Goal: Entertainment & Leisure: Consume media (video, audio)

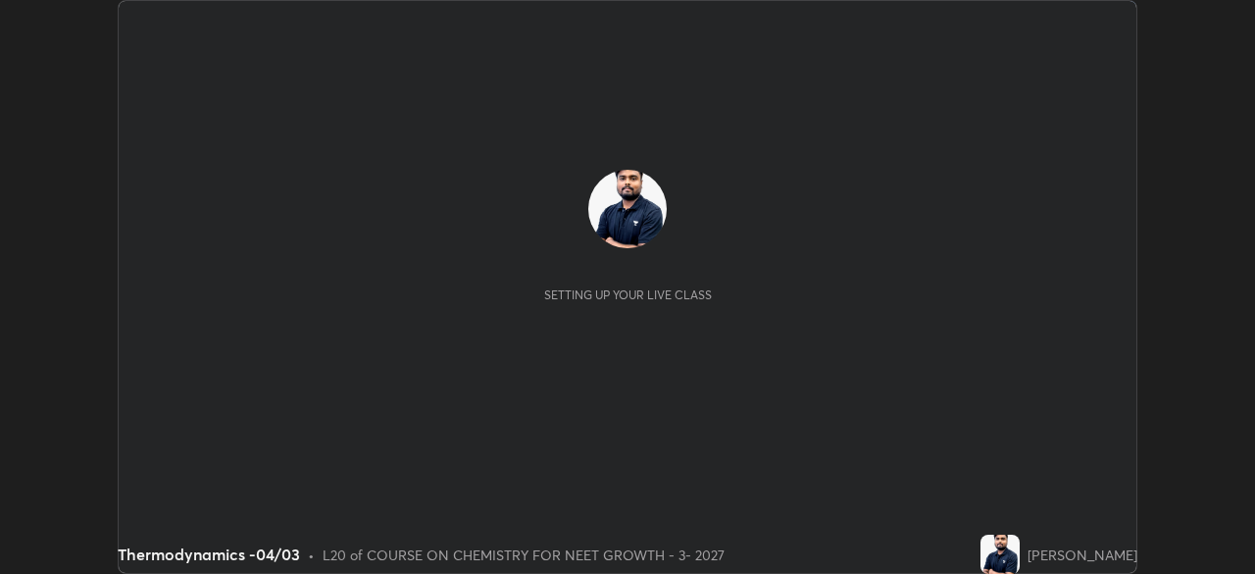
scroll to position [574, 1254]
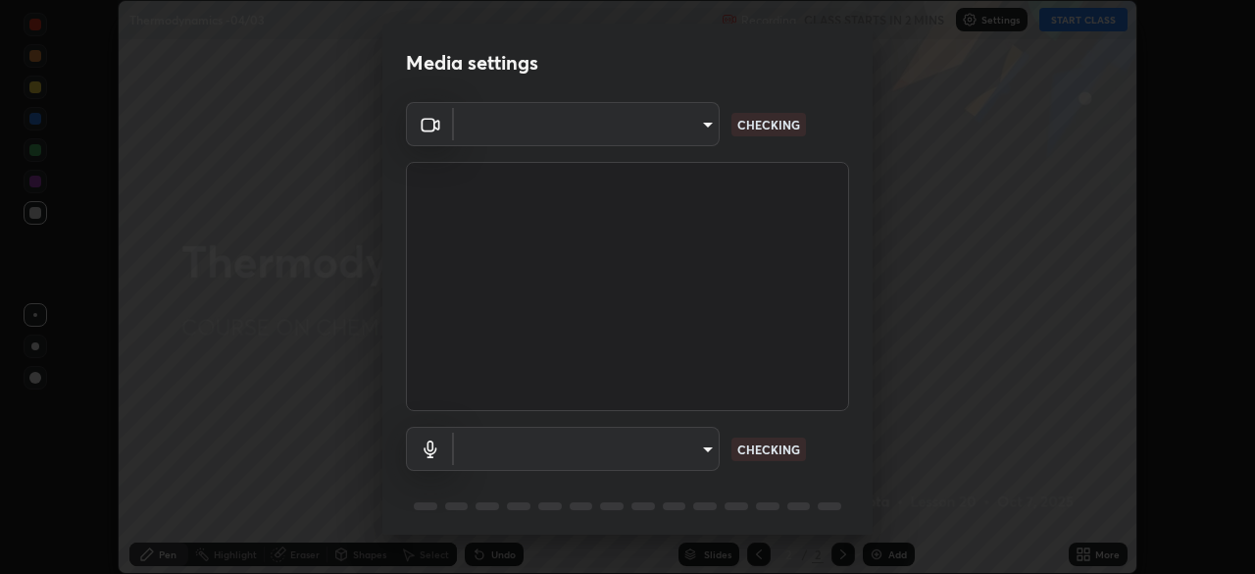
click at [682, 136] on body "Erase all Thermodynamics -04/03 Recording CLASS STARTS IN 2 MINS Settings START…" at bounding box center [627, 287] width 1255 height 574
type input "85da43bae7a5fae49794a8970e5ce464fc236e1ddae1f513a3bf2ddace1343c3"
type input "94500f22464d148dddf9ae37dad8136bdf54efa217a88d5a1e55960f8ba2a5d1"
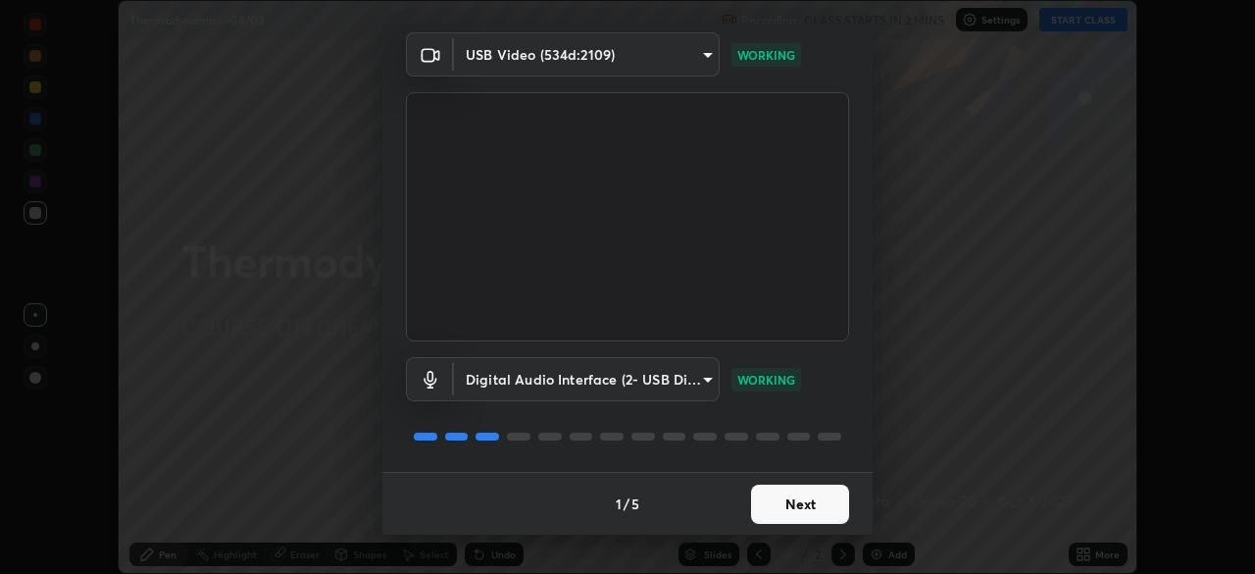
click at [798, 505] on button "Next" at bounding box center [800, 503] width 98 height 39
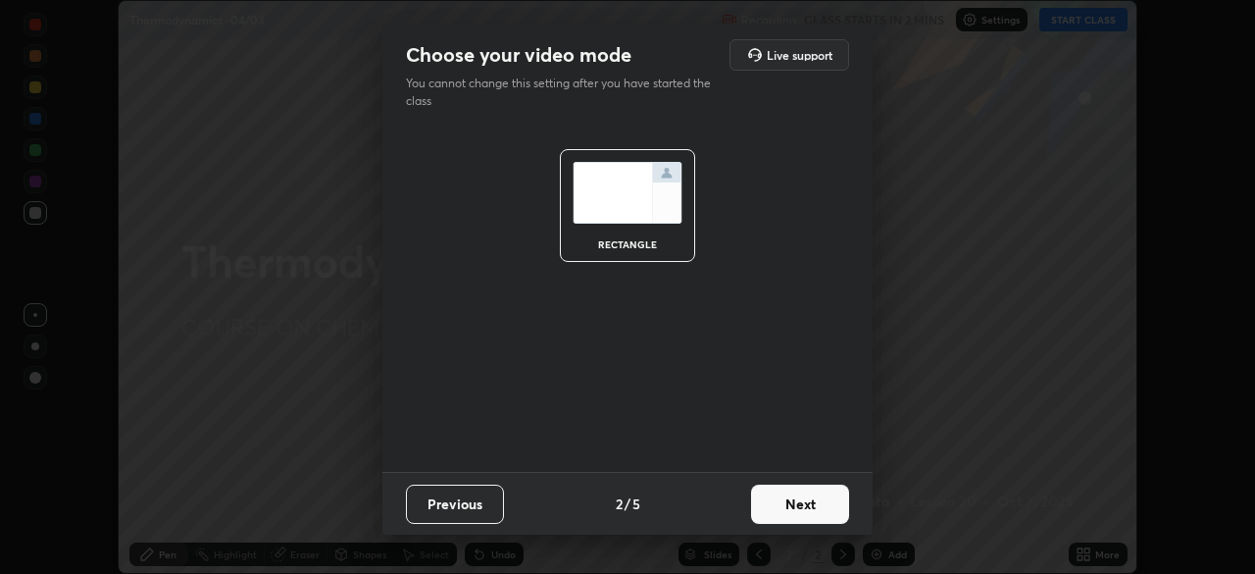
click at [804, 515] on button "Next" at bounding box center [800, 503] width 98 height 39
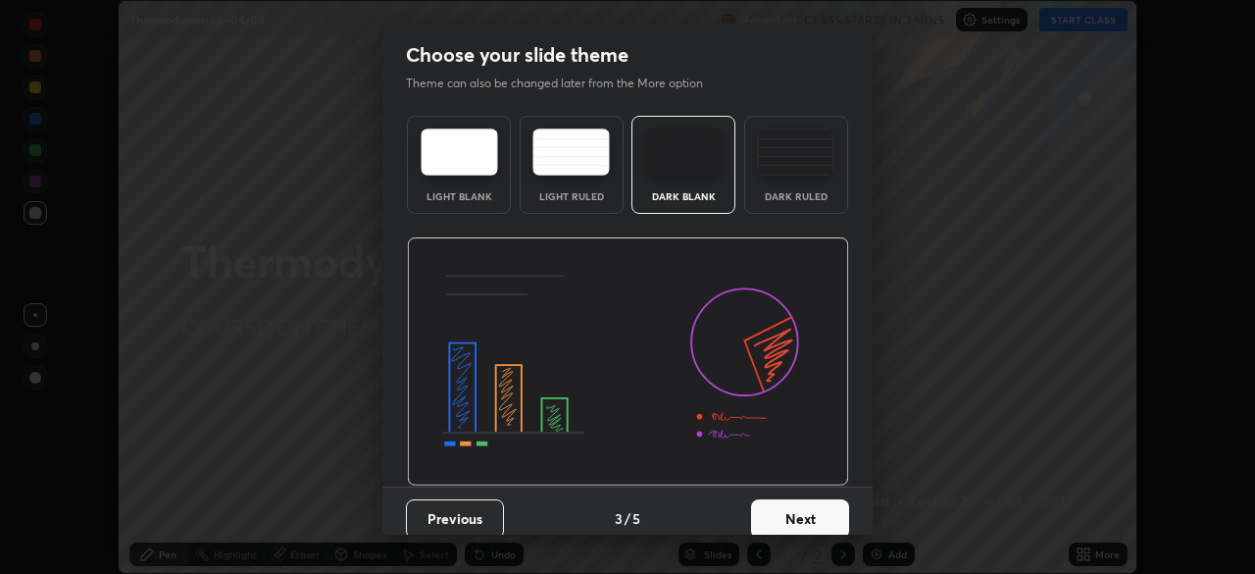
click at [816, 515] on button "Next" at bounding box center [800, 518] width 98 height 39
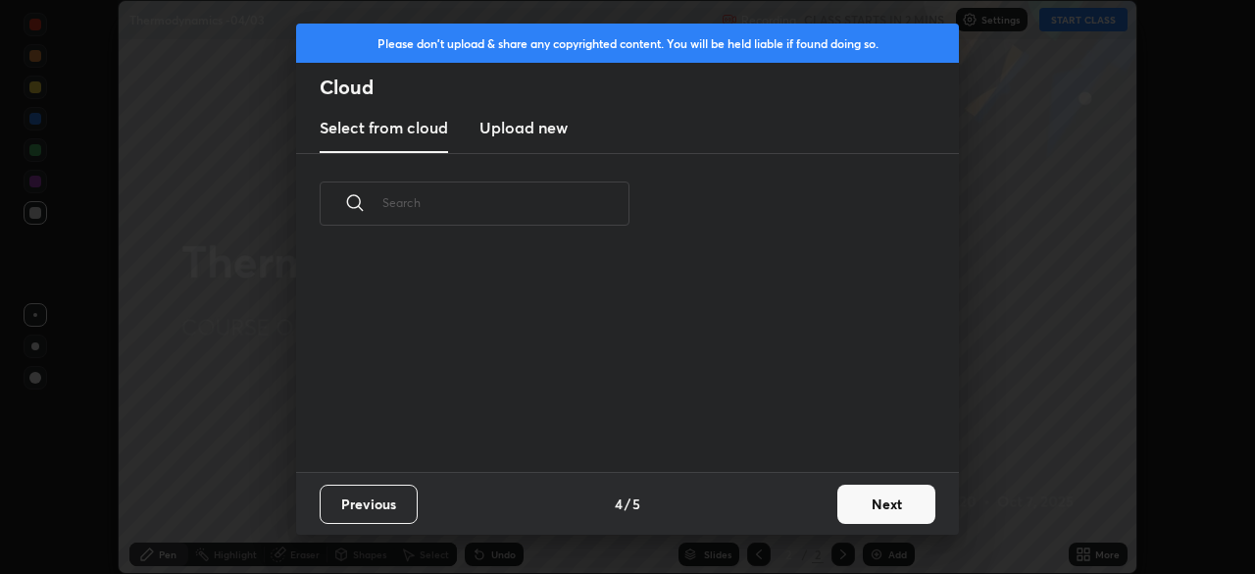
click at [839, 511] on button "Next" at bounding box center [886, 503] width 98 height 39
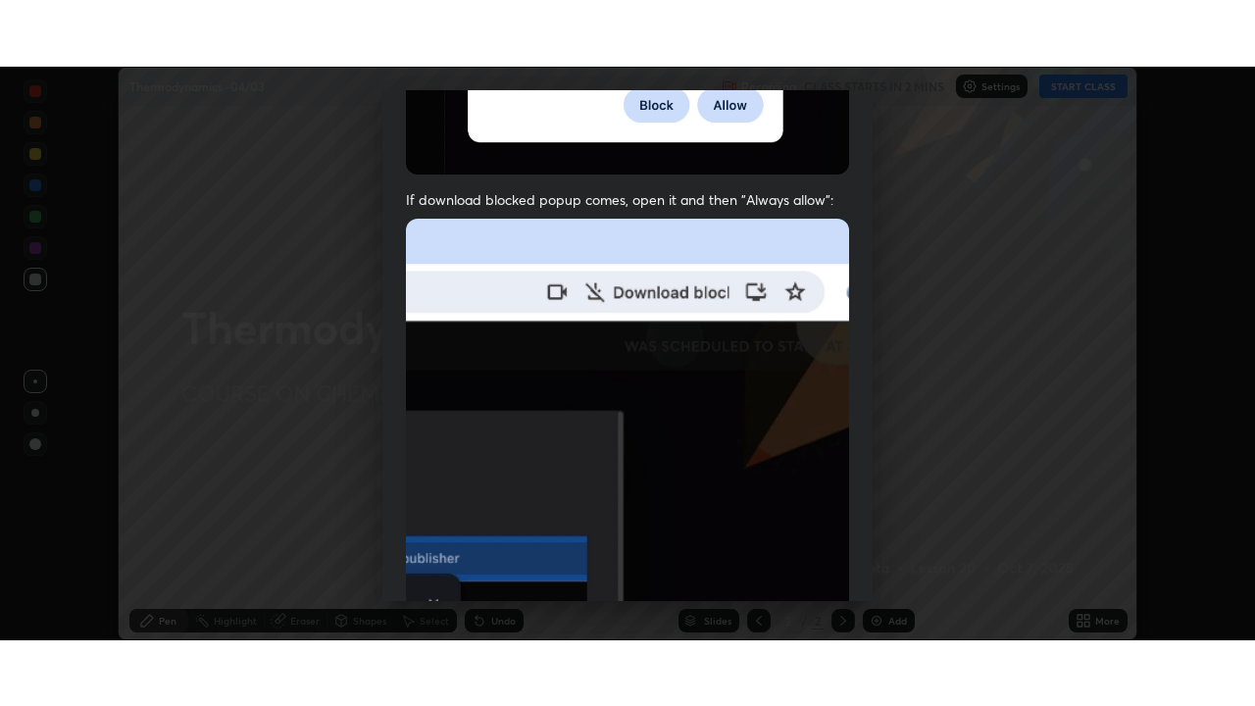
scroll to position [470, 0]
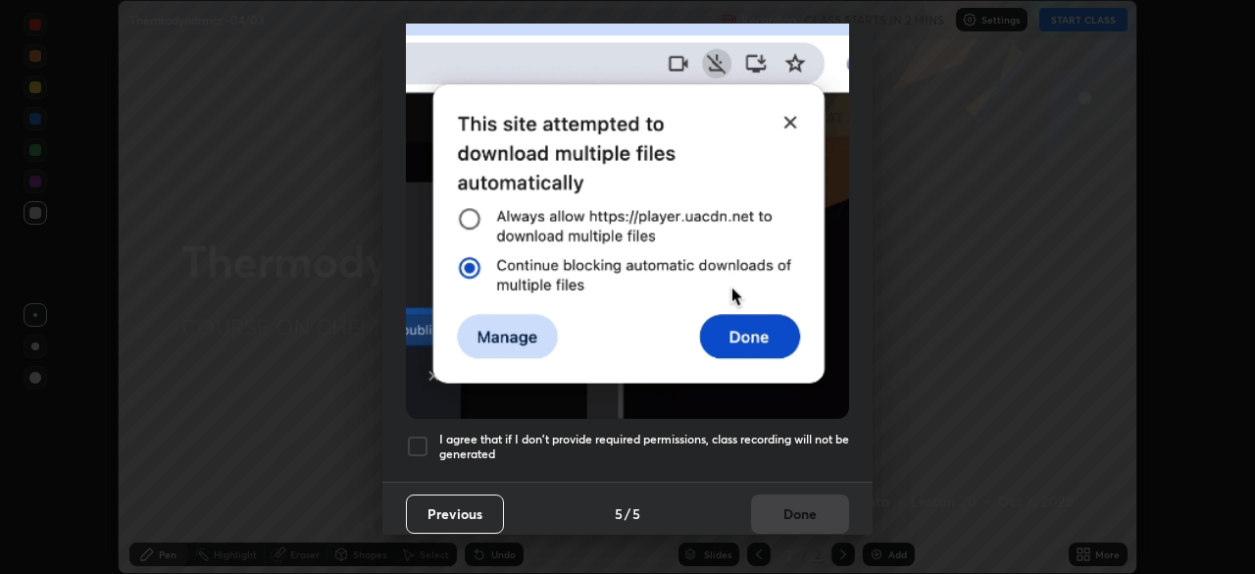
click at [421, 436] on div at bounding box center [418, 446] width 24 height 24
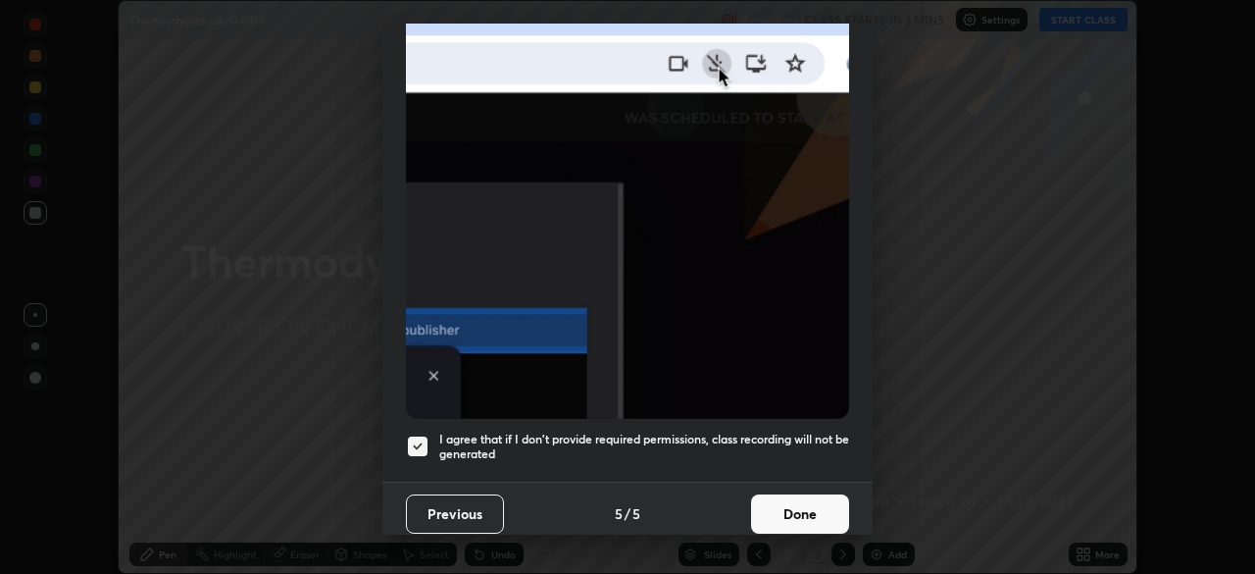
click at [785, 508] on button "Done" at bounding box center [800, 513] width 98 height 39
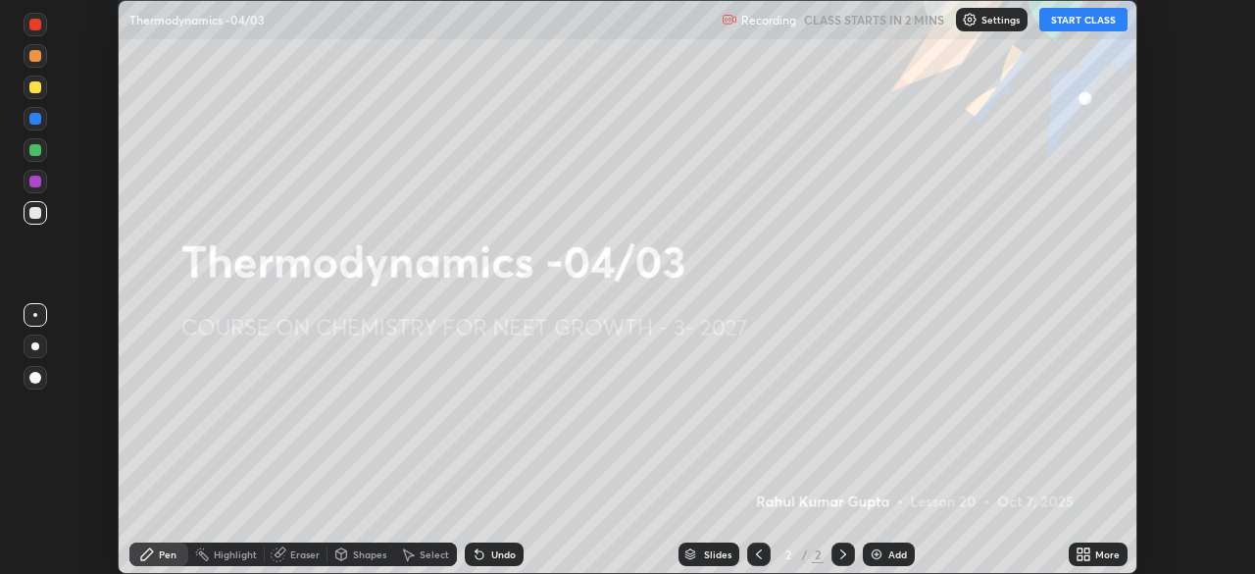
click at [1077, 550] on icon at bounding box center [1079, 550] width 5 height 5
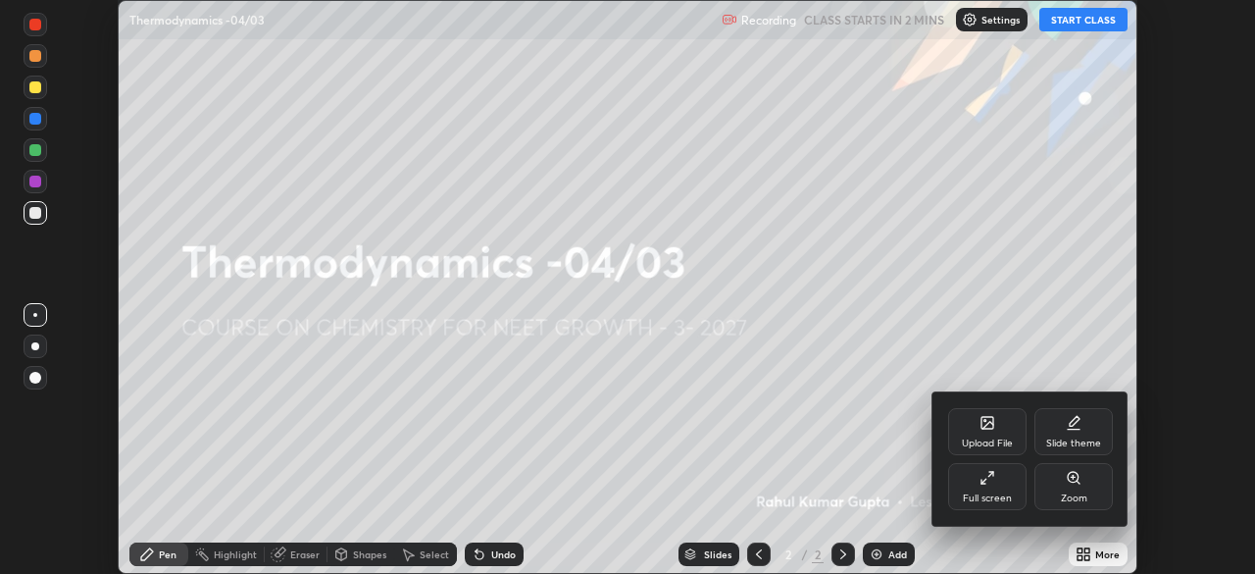
click at [989, 493] on div "Full screen" at bounding box center [987, 498] width 49 height 10
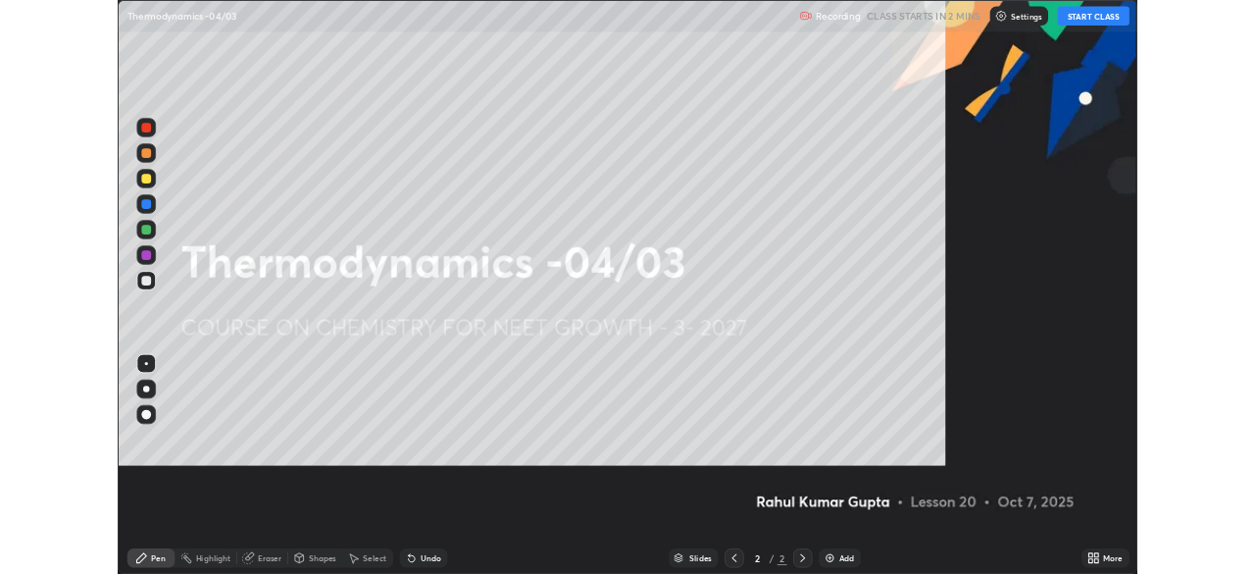
scroll to position [706, 1255]
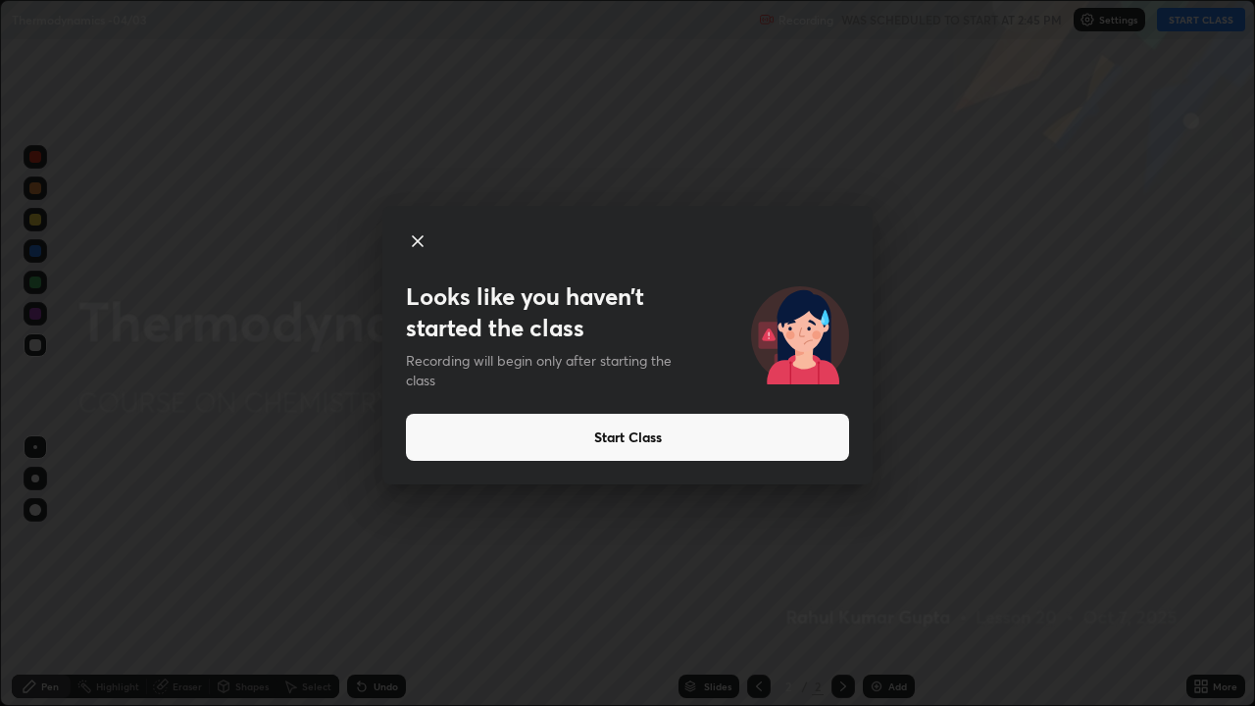
click at [700, 446] on button "Start Class" at bounding box center [627, 437] width 443 height 47
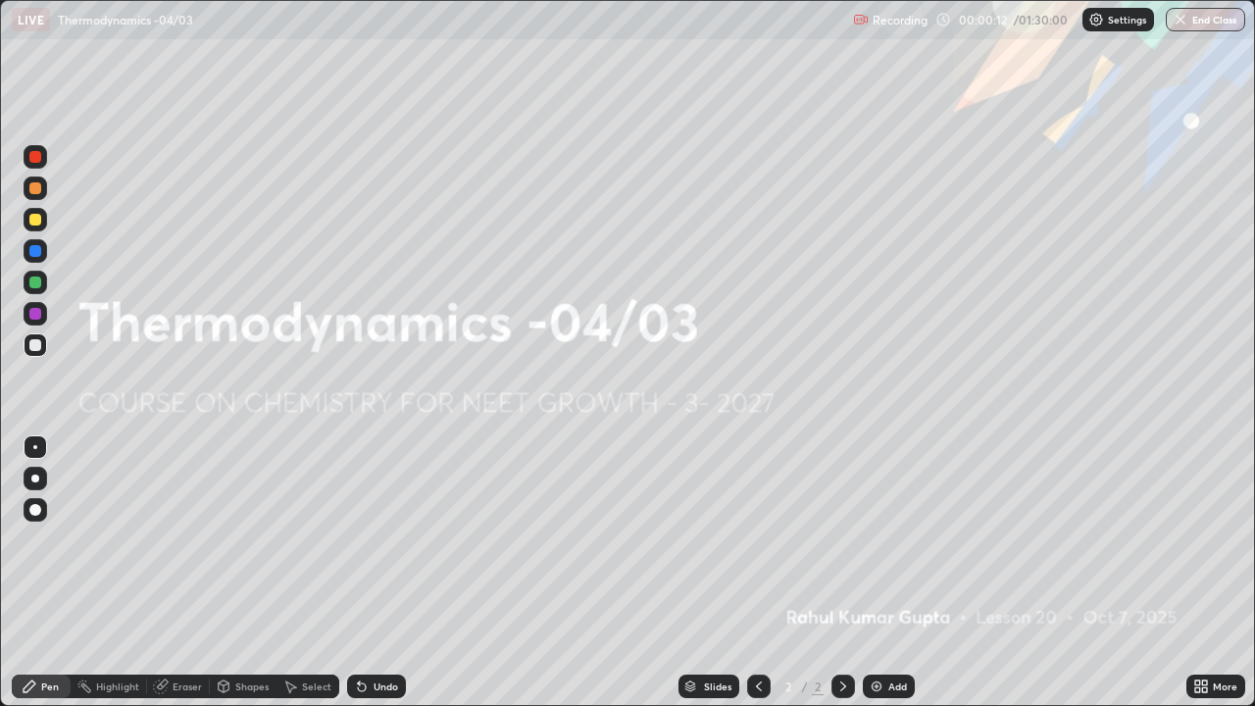
click at [897, 573] on div "Add" at bounding box center [897, 686] width 19 height 10
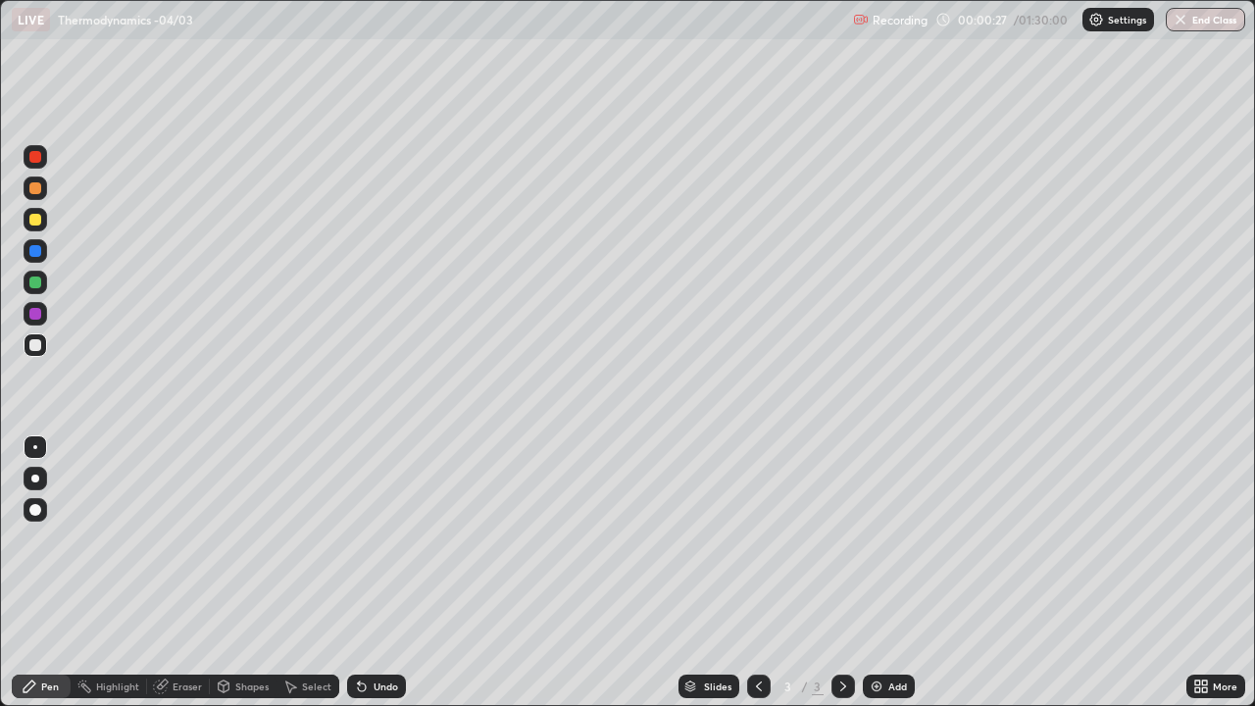
click at [37, 193] on div at bounding box center [35, 188] width 12 height 12
click at [35, 478] on div at bounding box center [35, 478] width 8 height 8
click at [36, 222] on div at bounding box center [35, 220] width 12 height 12
click at [35, 189] on div at bounding box center [35, 188] width 12 height 12
click at [38, 349] on div at bounding box center [35, 345] width 12 height 12
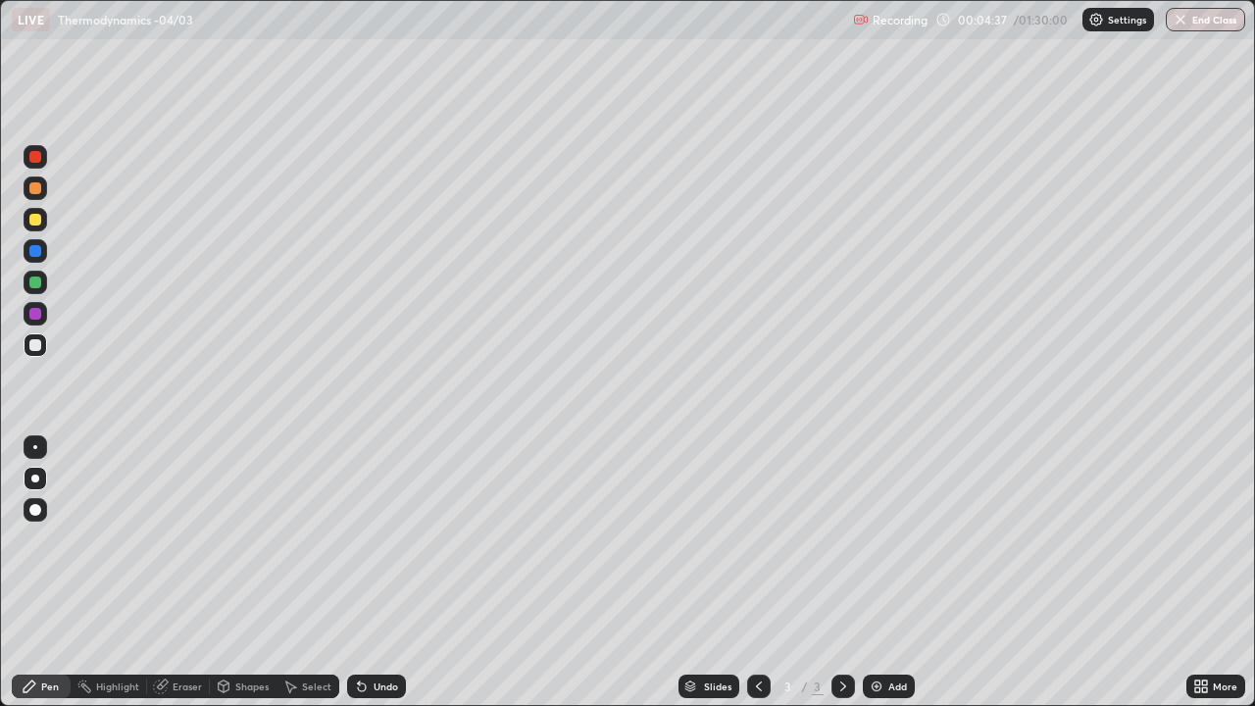
click at [879, 573] on img at bounding box center [877, 686] width 16 height 16
click at [877, 573] on img at bounding box center [877, 686] width 16 height 16
click at [29, 183] on div at bounding box center [36, 188] width 24 height 24
click at [882, 573] on img at bounding box center [877, 686] width 16 height 16
click at [38, 344] on div at bounding box center [35, 345] width 12 height 12
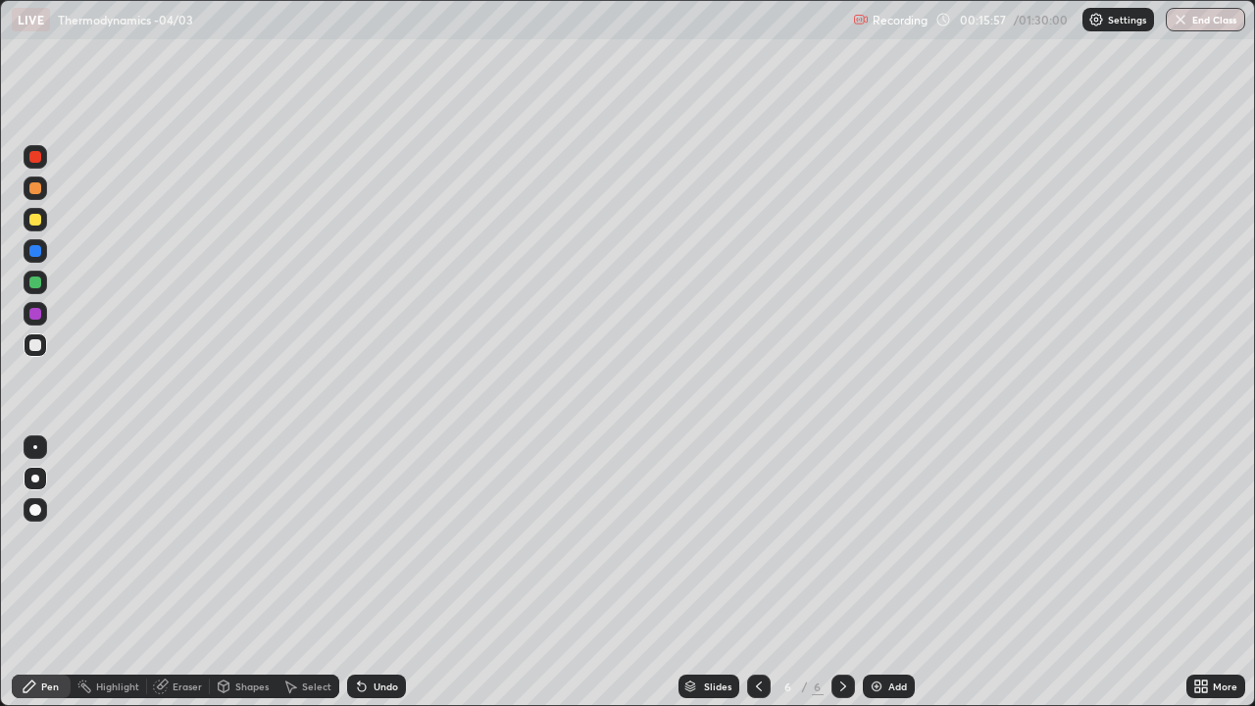
click at [756, 573] on icon at bounding box center [759, 686] width 16 height 16
click at [845, 573] on icon at bounding box center [843, 686] width 16 height 16
click at [871, 573] on div "Add" at bounding box center [889, 686] width 52 height 24
click at [35, 223] on div at bounding box center [35, 220] width 12 height 12
click at [873, 573] on img at bounding box center [877, 686] width 16 height 16
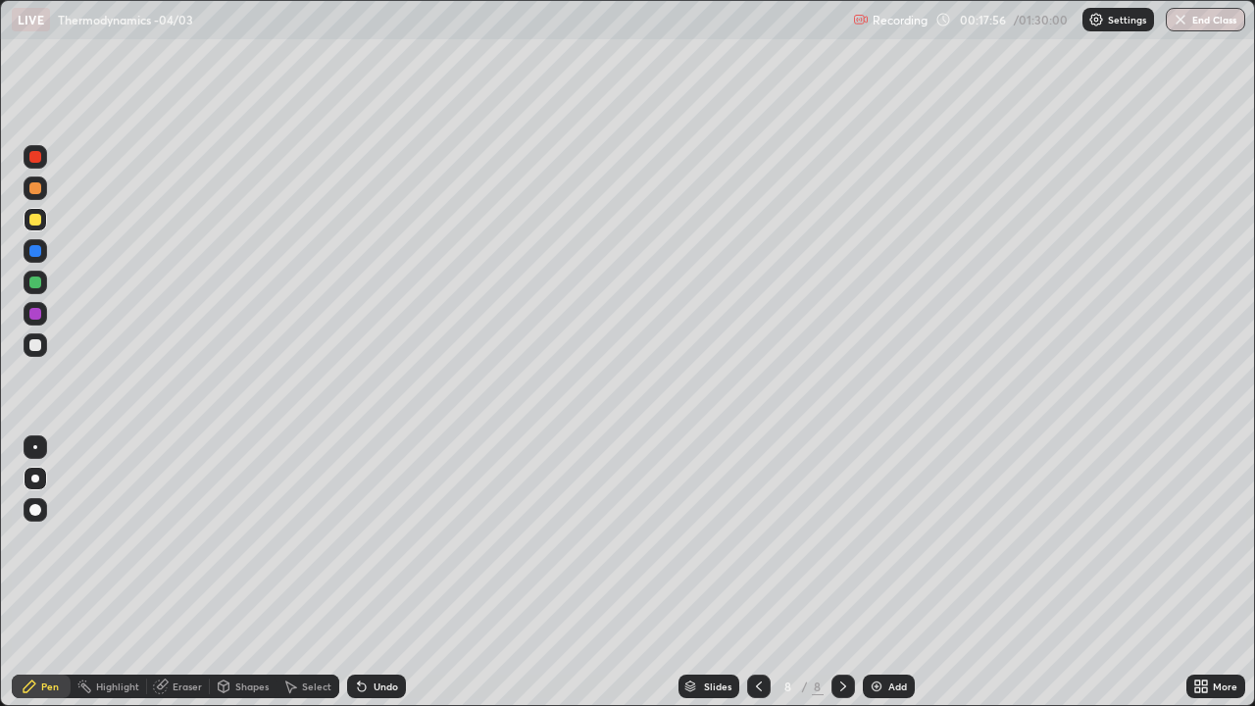
click at [36, 195] on div at bounding box center [36, 188] width 24 height 24
click at [253, 573] on div "Shapes" at bounding box center [251, 686] width 33 height 10
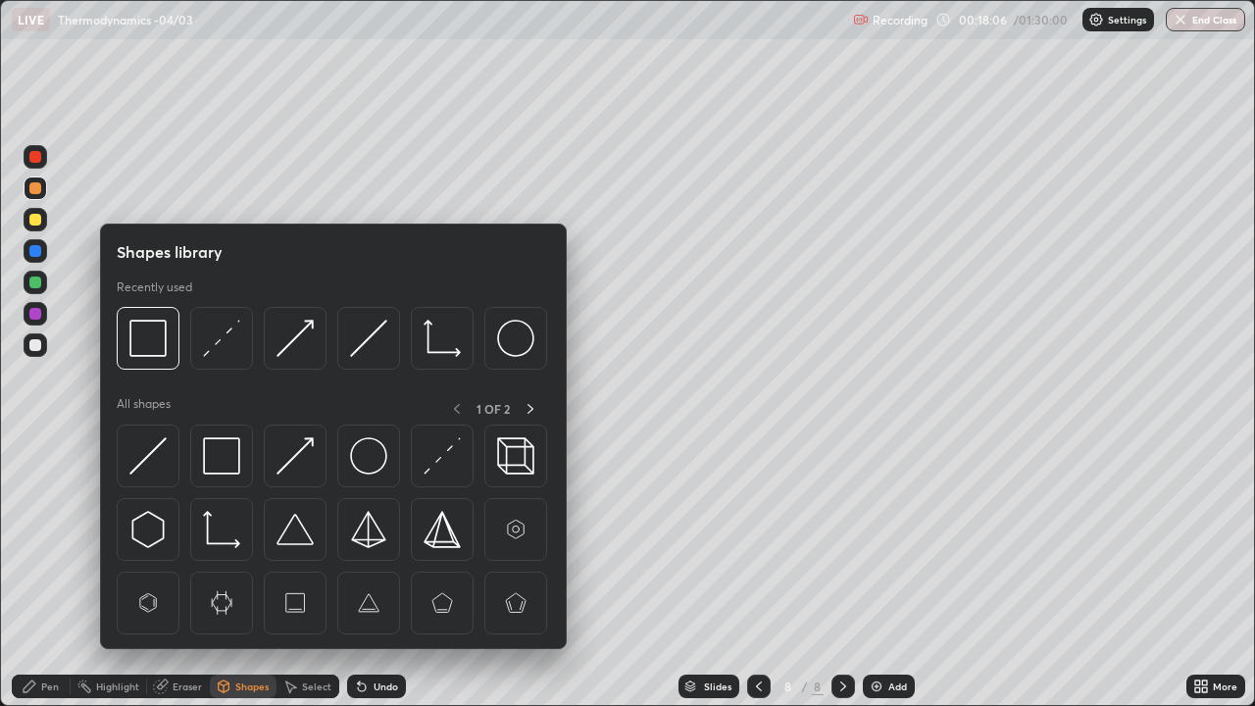
click at [218, 335] on img at bounding box center [221, 338] width 37 height 37
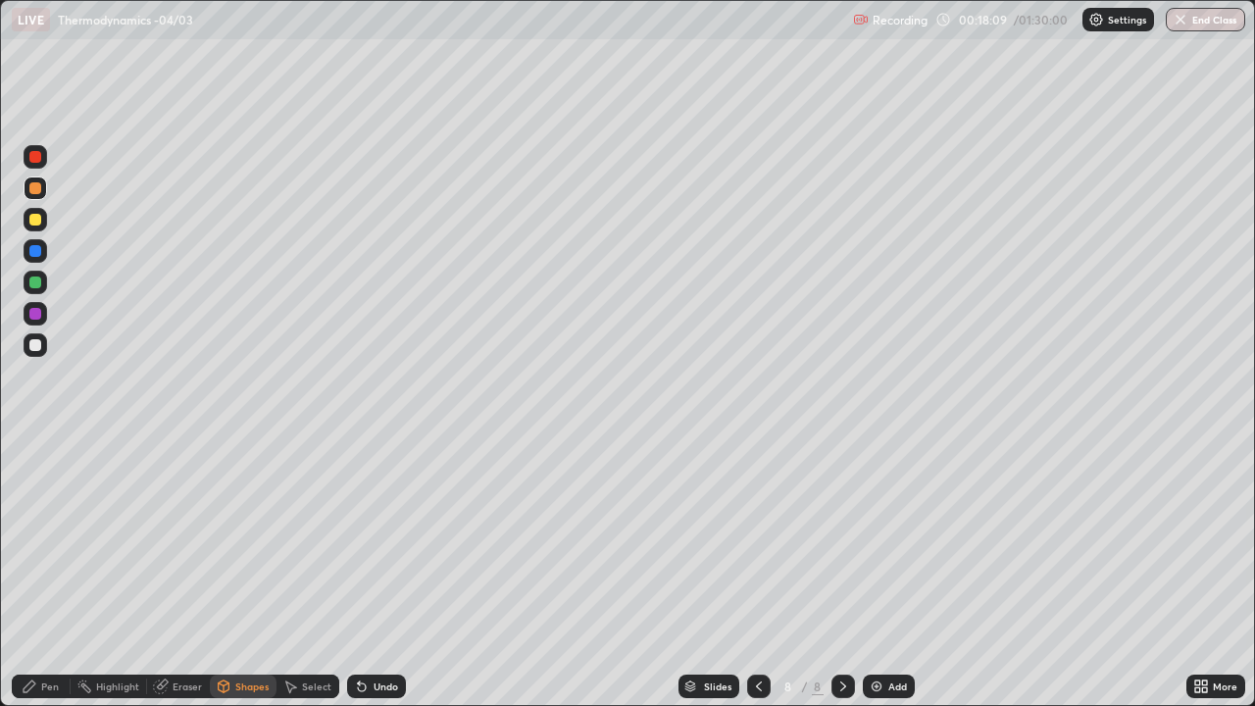
click at [51, 573] on div "Pen" at bounding box center [50, 686] width 18 height 10
click at [35, 351] on div at bounding box center [36, 345] width 24 height 24
click at [249, 573] on div "Shapes" at bounding box center [251, 686] width 33 height 10
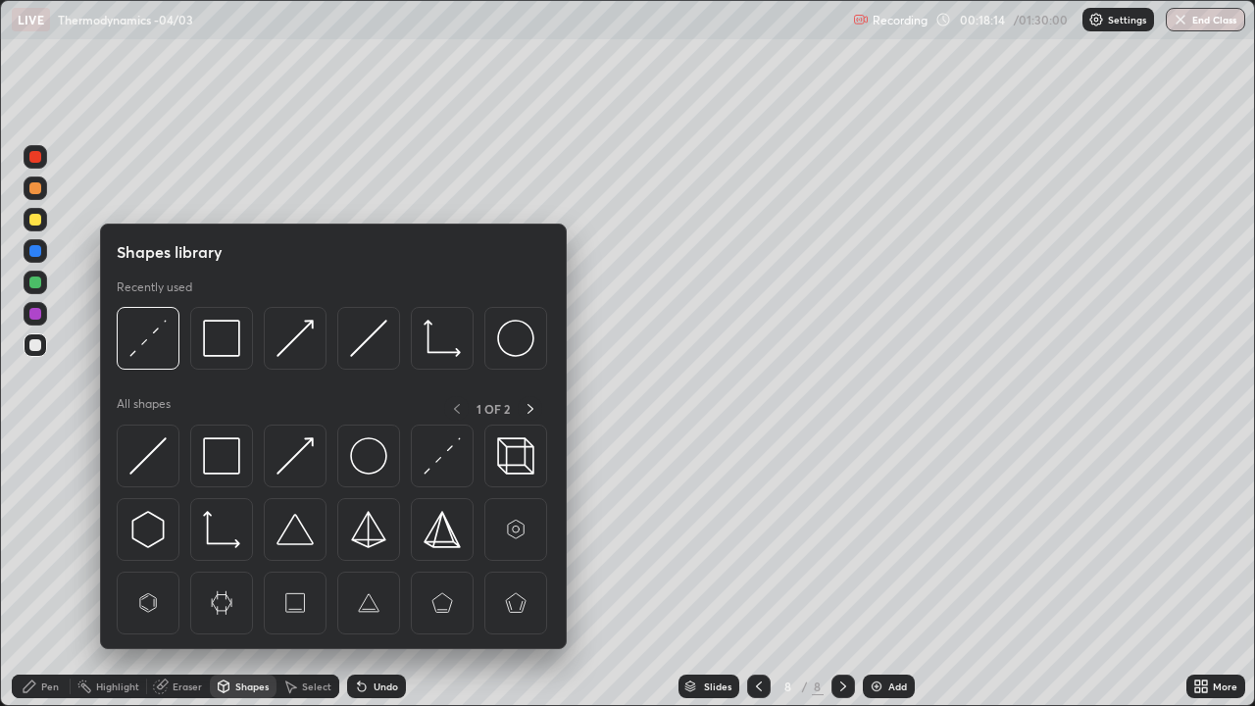
click at [223, 340] on img at bounding box center [221, 338] width 37 height 37
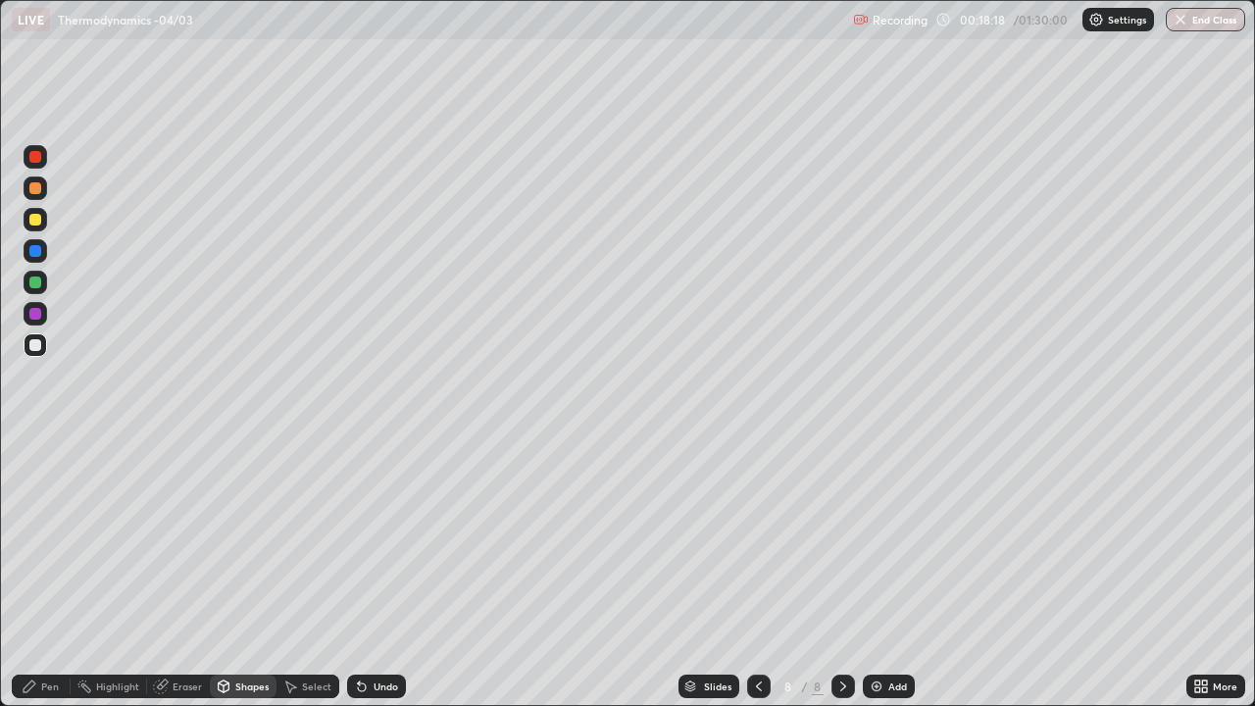
click at [51, 573] on div "Pen" at bounding box center [50, 686] width 18 height 10
click at [29, 314] on div at bounding box center [35, 314] width 12 height 12
click at [878, 573] on img at bounding box center [877, 686] width 16 height 16
click at [34, 193] on div at bounding box center [35, 188] width 12 height 12
click at [241, 573] on div "Shapes" at bounding box center [251, 686] width 33 height 10
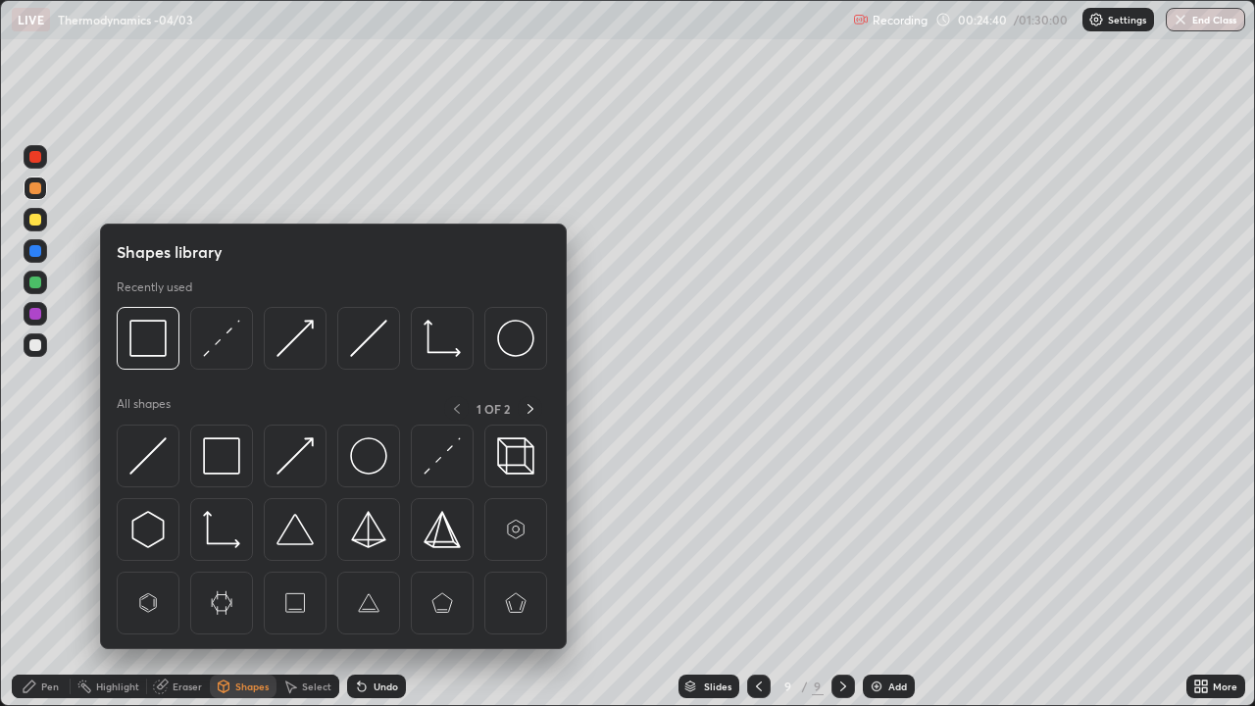
click at [226, 341] on img at bounding box center [221, 338] width 37 height 37
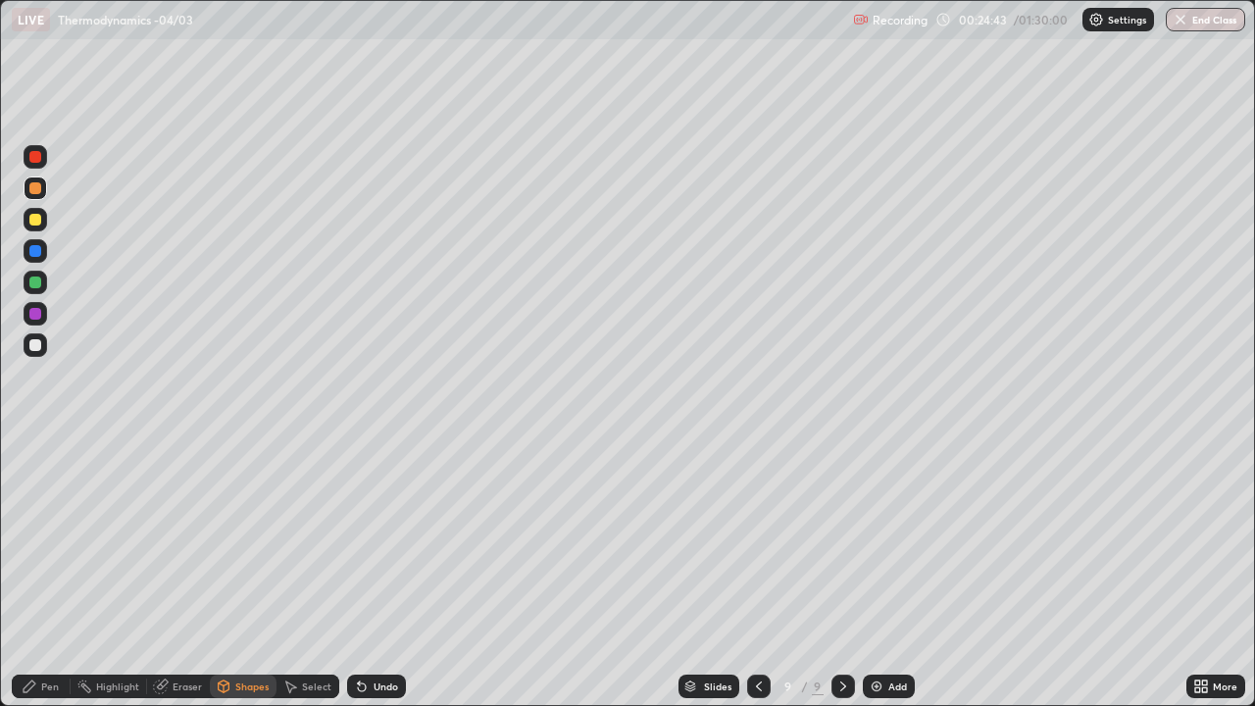
click at [51, 573] on div "Pen" at bounding box center [50, 686] width 18 height 10
click at [38, 353] on div at bounding box center [36, 345] width 24 height 24
click at [249, 573] on div "Shapes" at bounding box center [251, 686] width 33 height 10
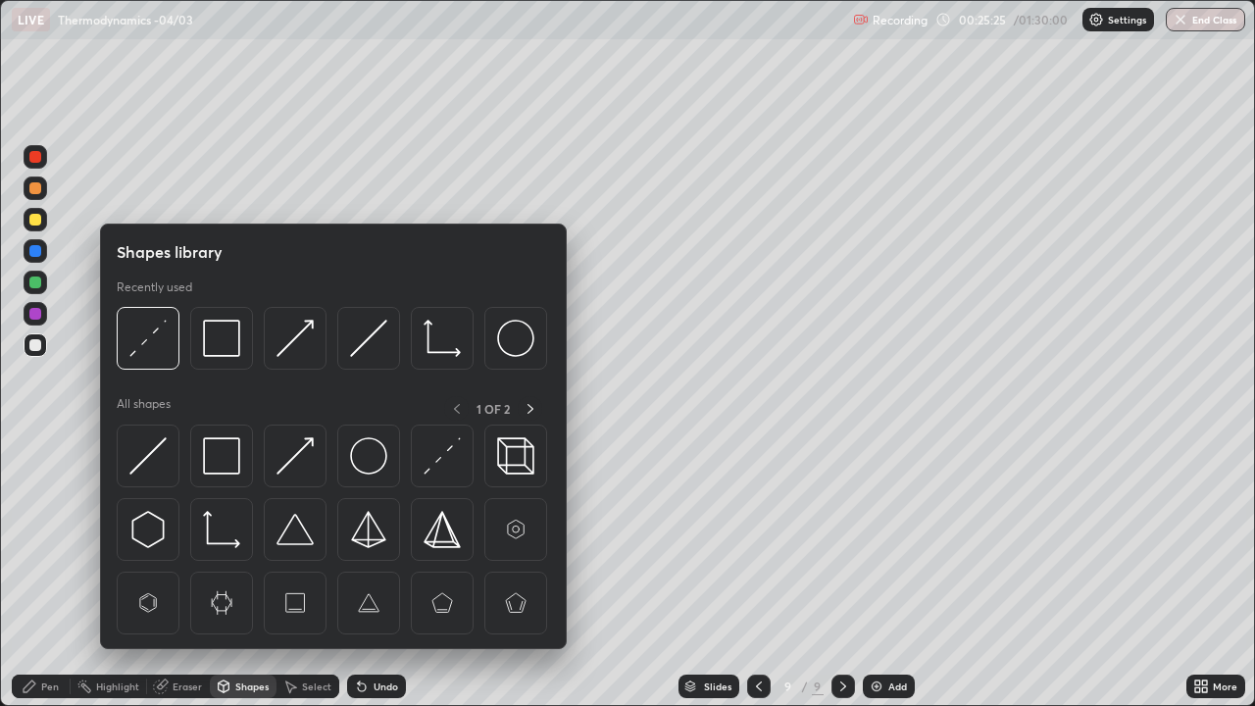
click at [233, 452] on img at bounding box center [221, 455] width 37 height 37
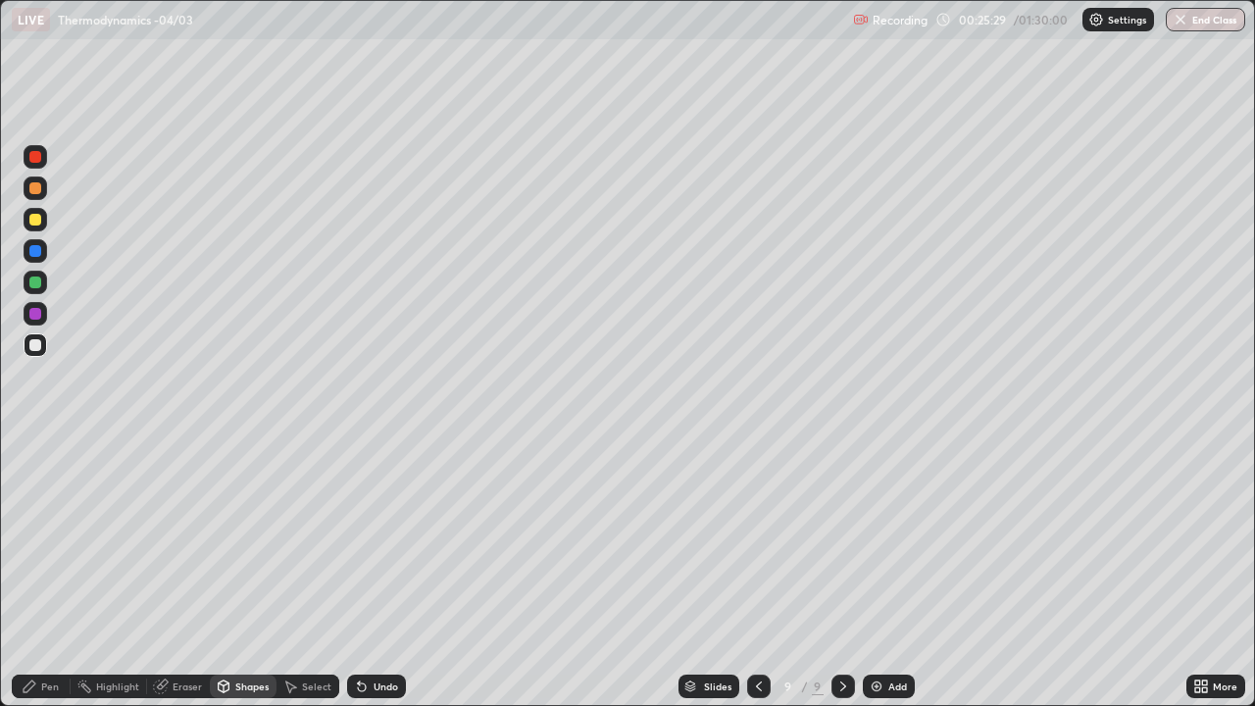
click at [41, 573] on div "Pen" at bounding box center [50, 686] width 18 height 10
click at [882, 573] on div "Add" at bounding box center [889, 686] width 52 height 24
click at [35, 192] on div at bounding box center [35, 188] width 12 height 12
click at [238, 573] on div "Shapes" at bounding box center [251, 686] width 33 height 10
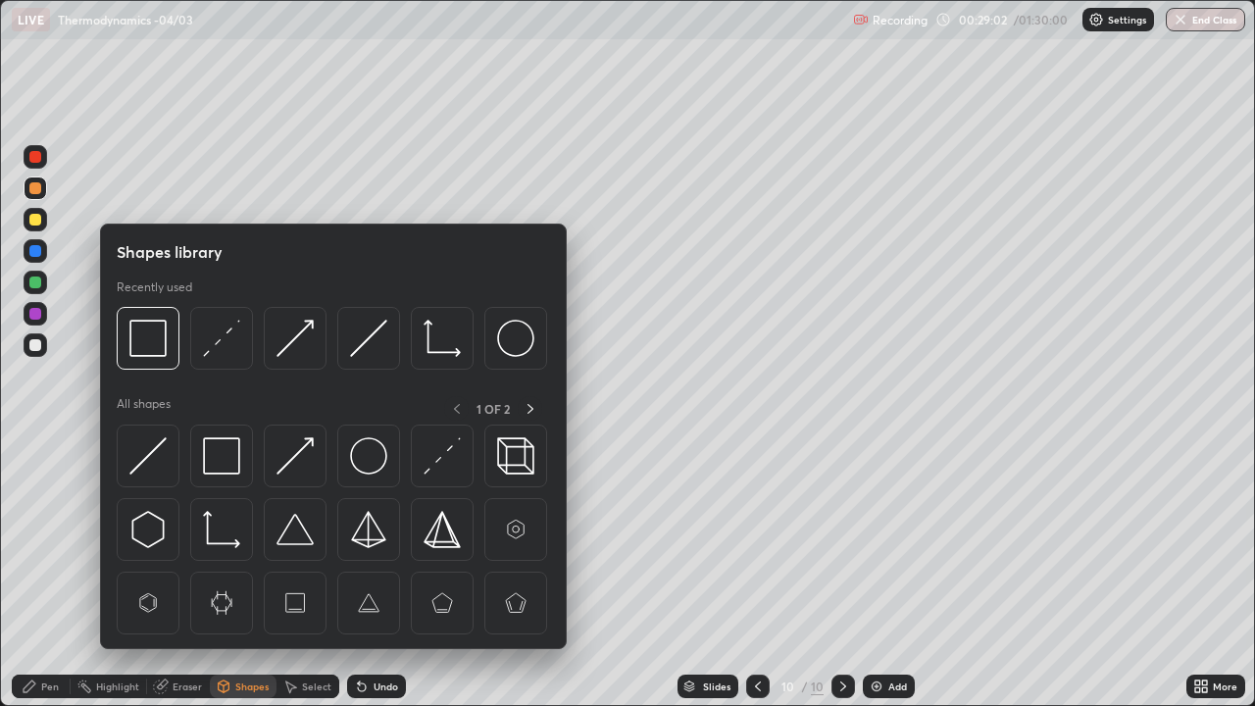
click at [224, 352] on img at bounding box center [221, 338] width 37 height 37
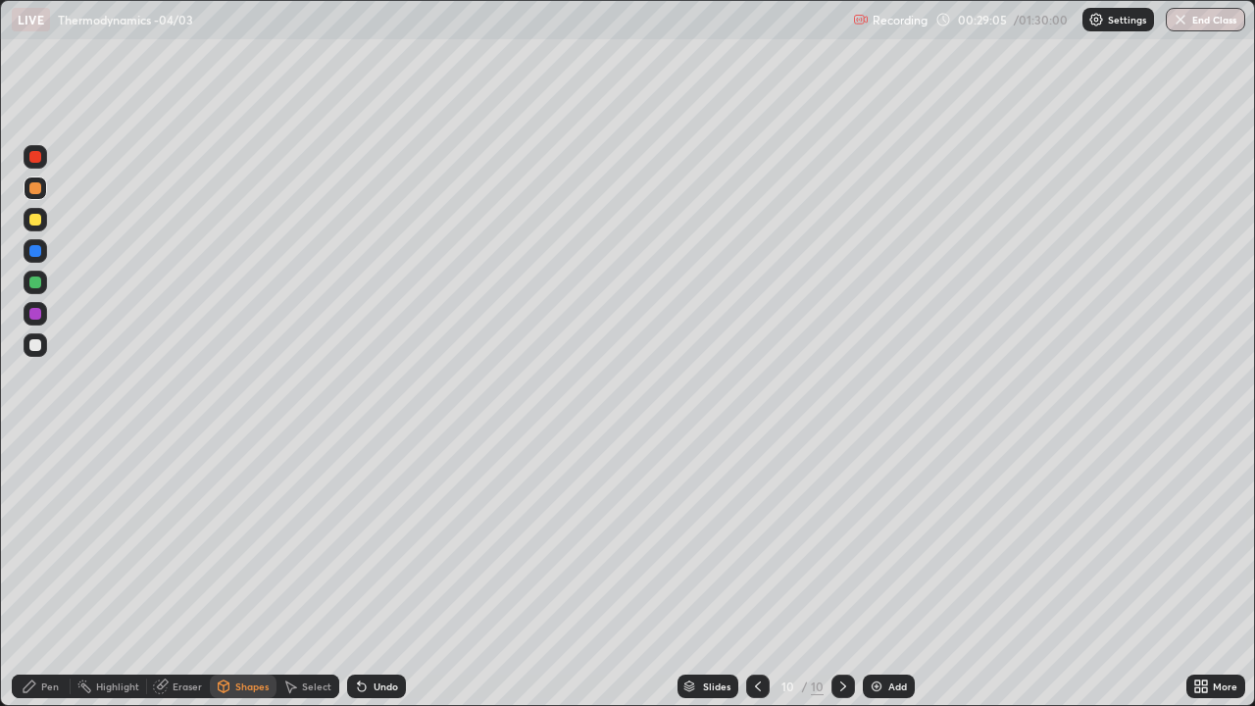
click at [47, 573] on div "Pen" at bounding box center [50, 686] width 18 height 10
click at [38, 344] on div at bounding box center [35, 345] width 12 height 12
click at [881, 573] on img at bounding box center [877, 686] width 16 height 16
click at [246, 573] on div "Shapes" at bounding box center [251, 686] width 33 height 10
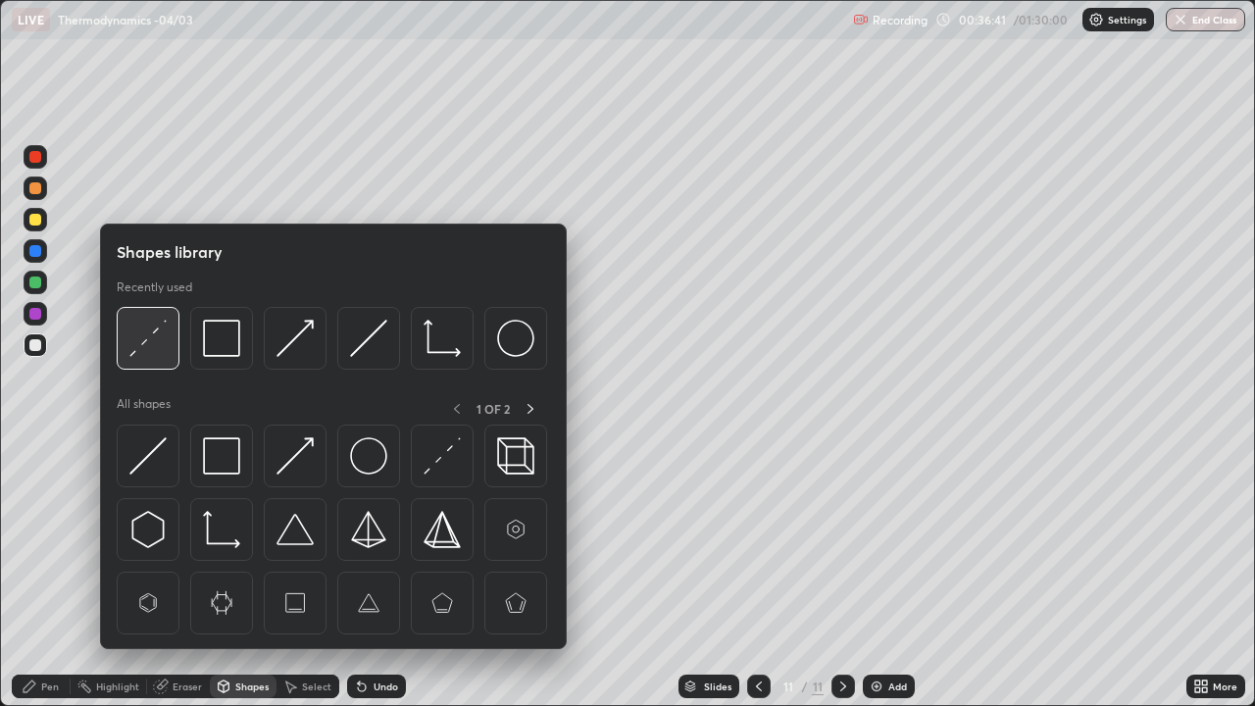
click at [142, 345] on img at bounding box center [147, 338] width 37 height 37
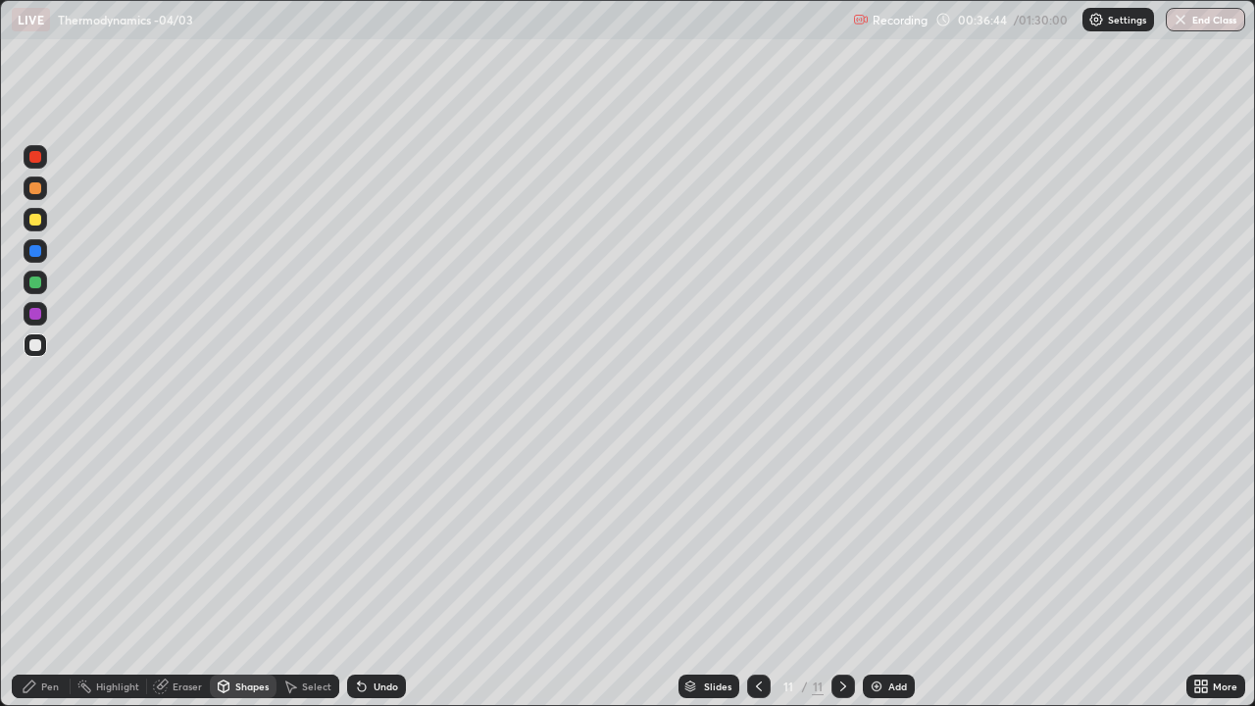
click at [32, 573] on icon at bounding box center [30, 686] width 16 height 16
click at [33, 220] on div at bounding box center [35, 220] width 12 height 12
click at [35, 344] on div at bounding box center [35, 345] width 12 height 12
click at [880, 573] on img at bounding box center [877, 686] width 16 height 16
click at [383, 573] on div "Undo" at bounding box center [386, 686] width 25 height 10
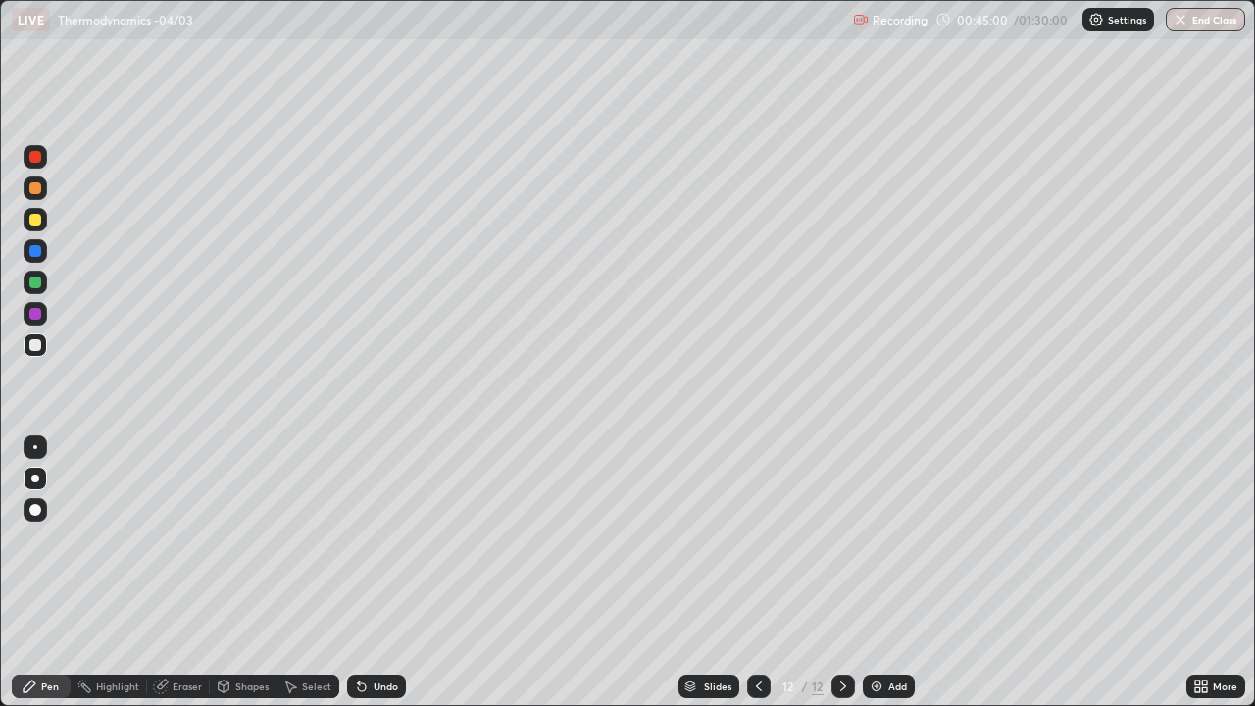
click at [36, 226] on div at bounding box center [36, 220] width 24 height 24
click at [760, 573] on icon at bounding box center [759, 686] width 16 height 16
click at [842, 573] on div at bounding box center [843, 686] width 24 height 24
click at [840, 573] on icon at bounding box center [843, 686] width 16 height 16
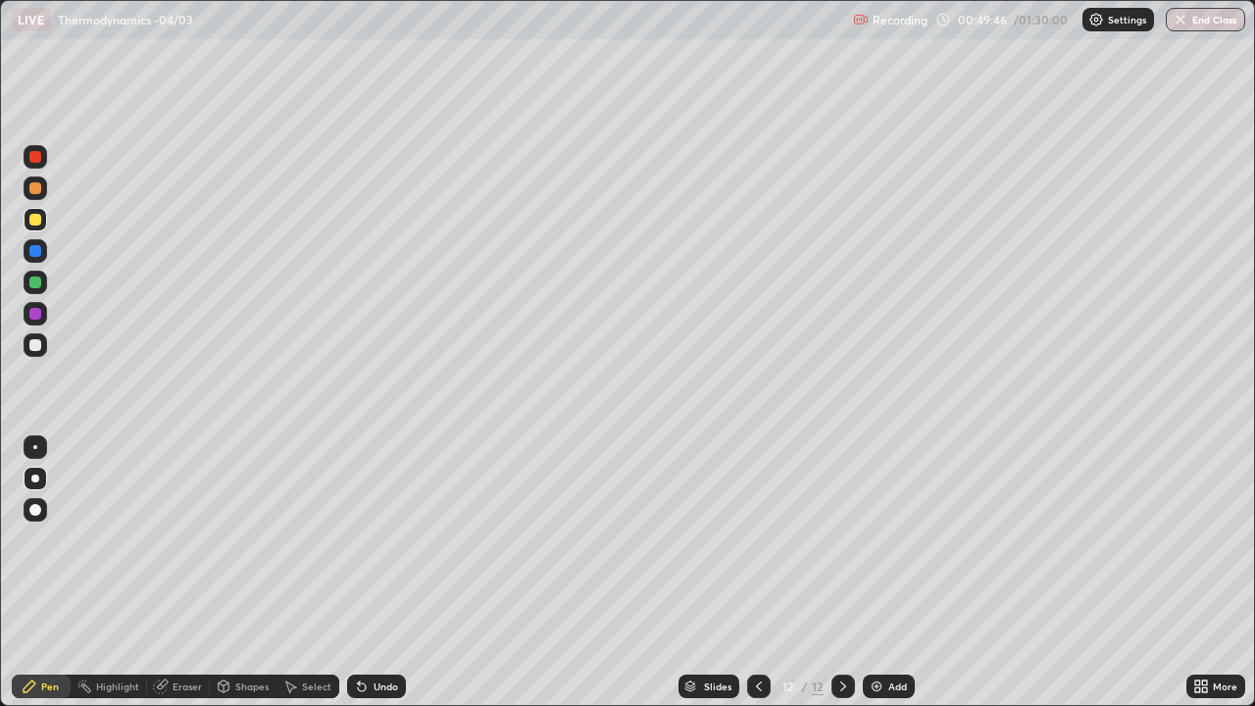
click at [882, 573] on div "Add" at bounding box center [889, 686] width 52 height 24
click at [36, 190] on div at bounding box center [35, 188] width 12 height 12
click at [239, 573] on div "Shapes" at bounding box center [251, 686] width 33 height 10
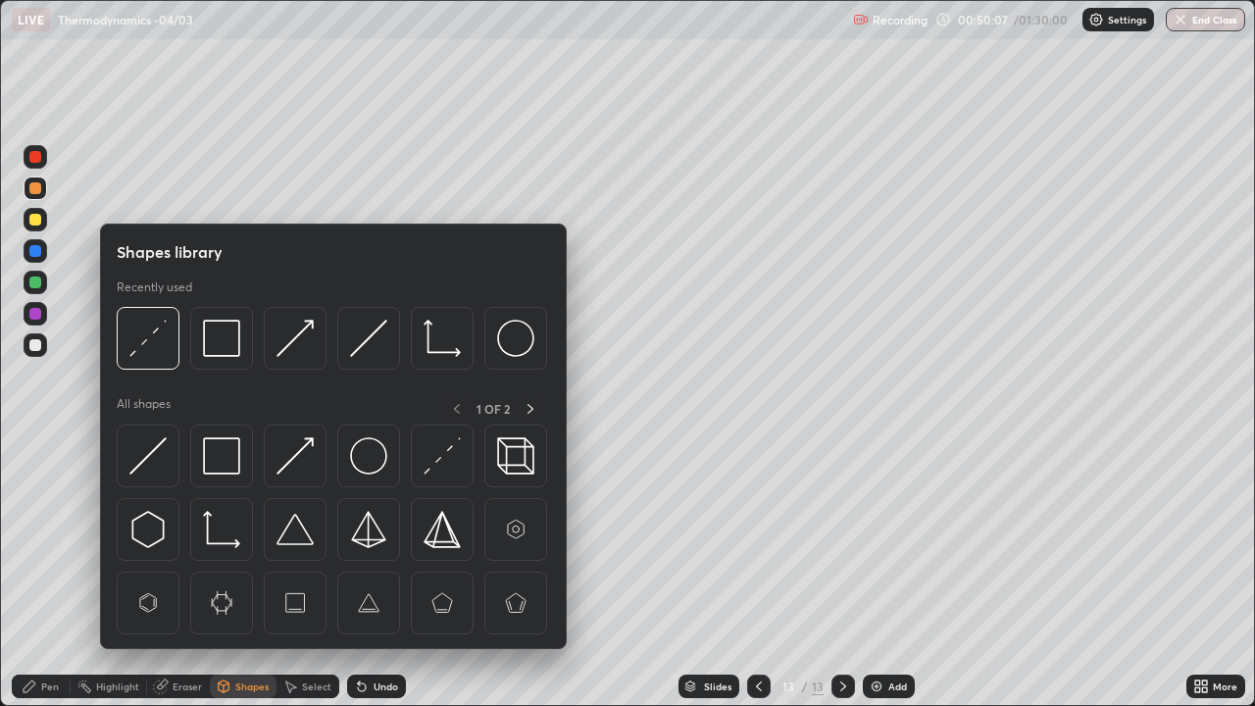
click at [157, 330] on img at bounding box center [147, 338] width 37 height 37
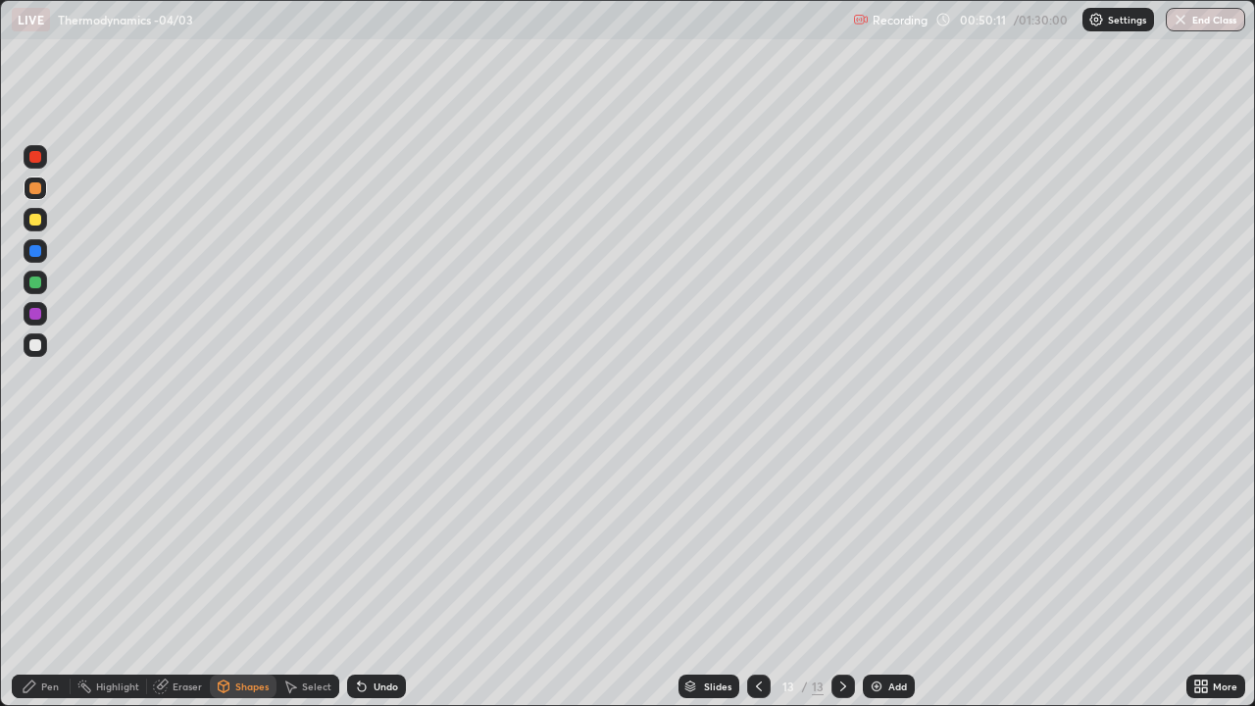
click at [30, 573] on icon at bounding box center [30, 686] width 12 height 12
click at [25, 343] on div at bounding box center [36, 345] width 24 height 24
click at [389, 573] on div "Undo" at bounding box center [376, 686] width 59 height 24
click at [387, 573] on div "Undo" at bounding box center [376, 686] width 59 height 24
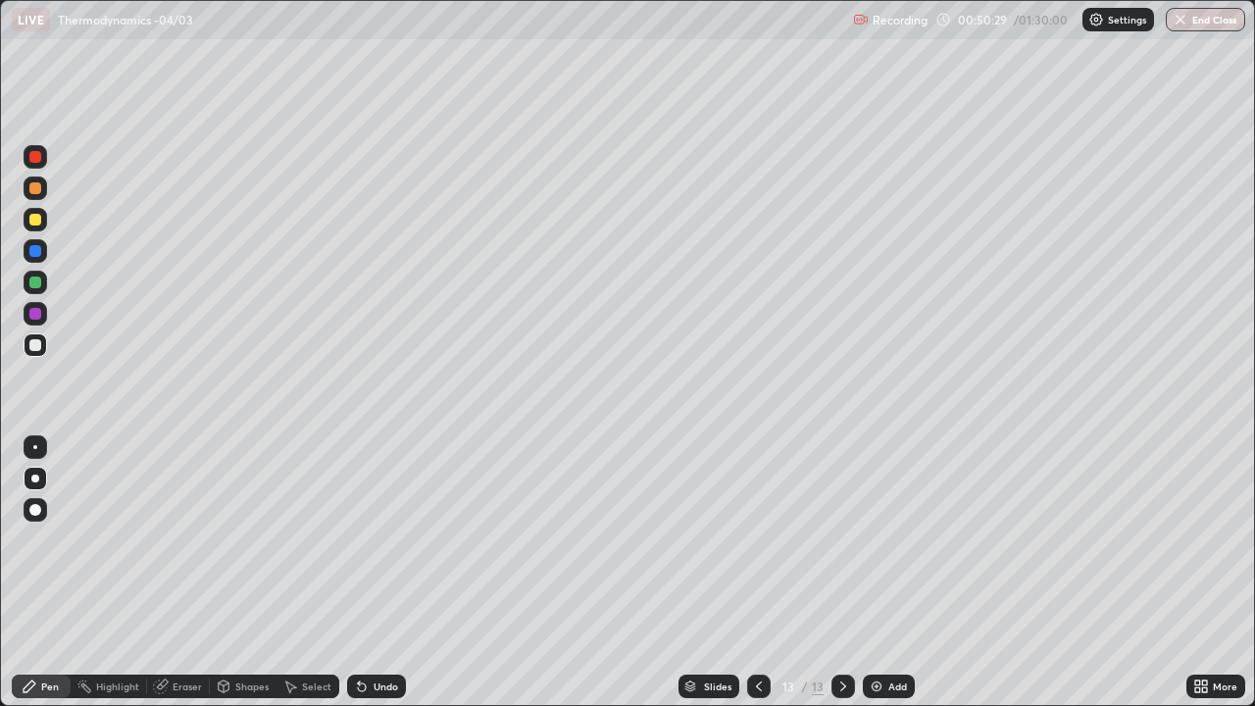
click at [383, 573] on div "Undo" at bounding box center [376, 686] width 59 height 24
click at [252, 573] on div "Shapes" at bounding box center [251, 686] width 33 height 10
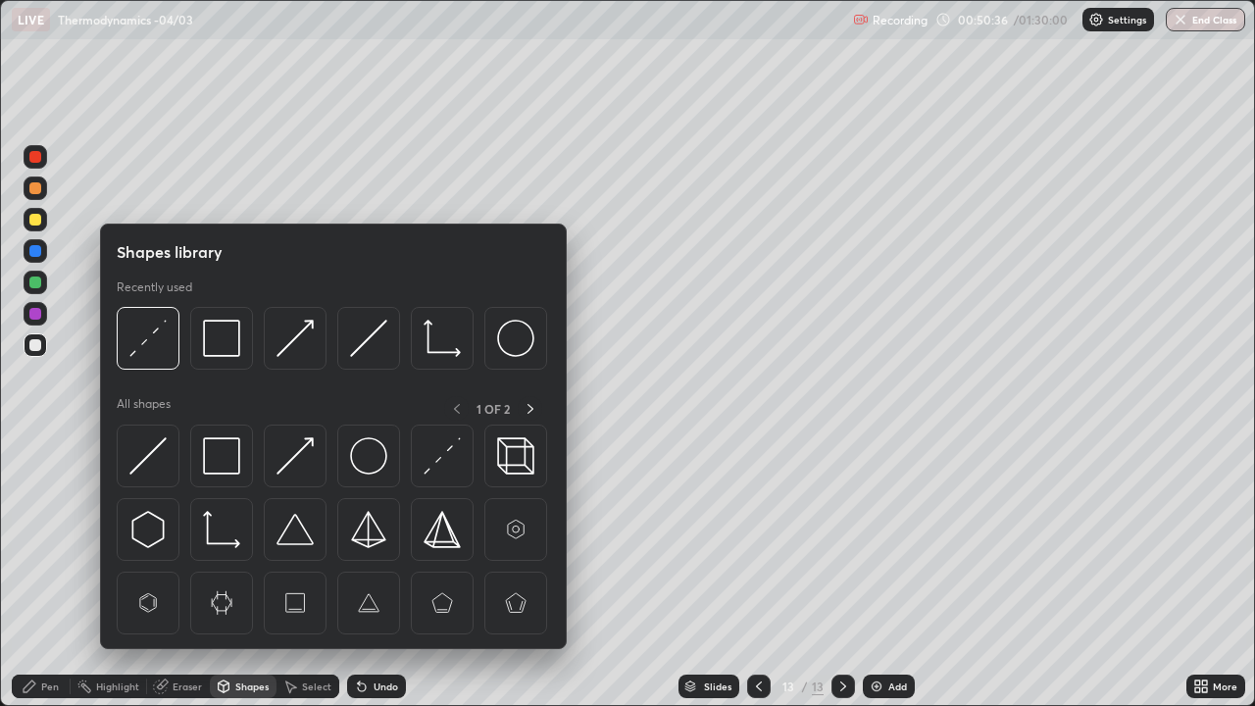
click at [235, 449] on img at bounding box center [221, 455] width 37 height 37
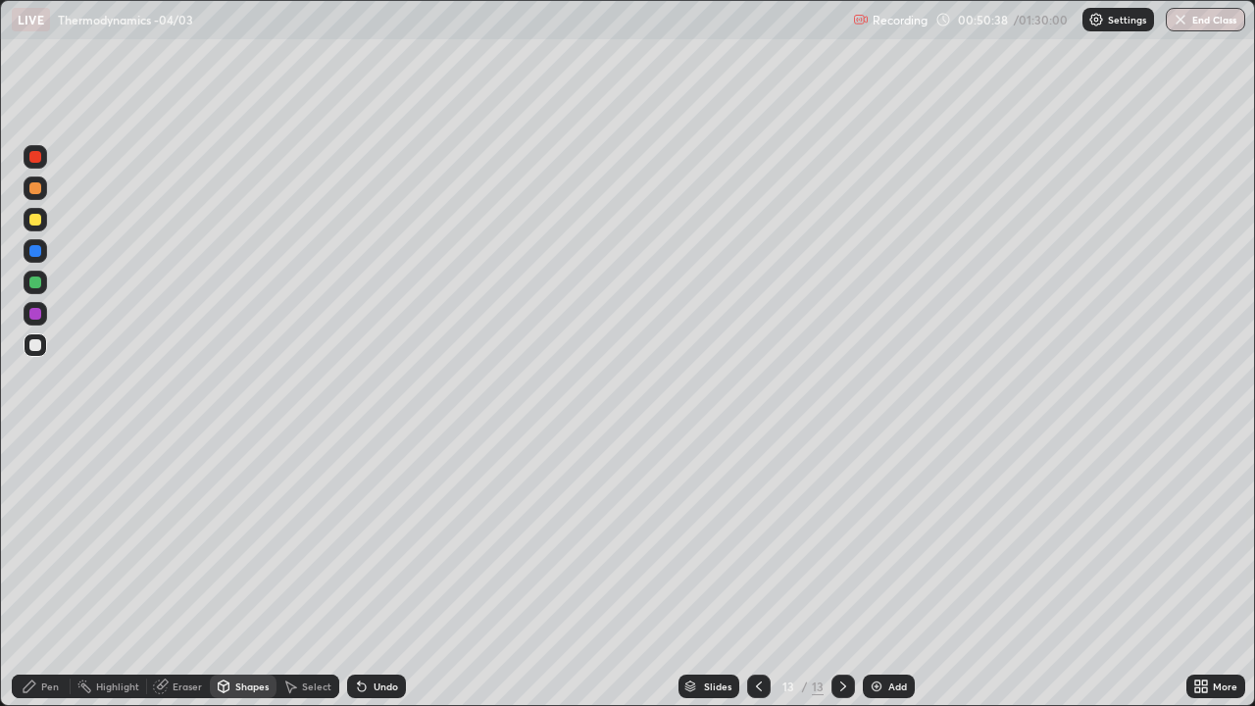
click at [38, 573] on div "Pen" at bounding box center [41, 686] width 59 height 24
click at [32, 226] on div at bounding box center [36, 220] width 24 height 24
click at [34, 344] on div at bounding box center [35, 345] width 12 height 12
click at [30, 221] on div at bounding box center [35, 220] width 12 height 12
click at [879, 573] on img at bounding box center [877, 686] width 16 height 16
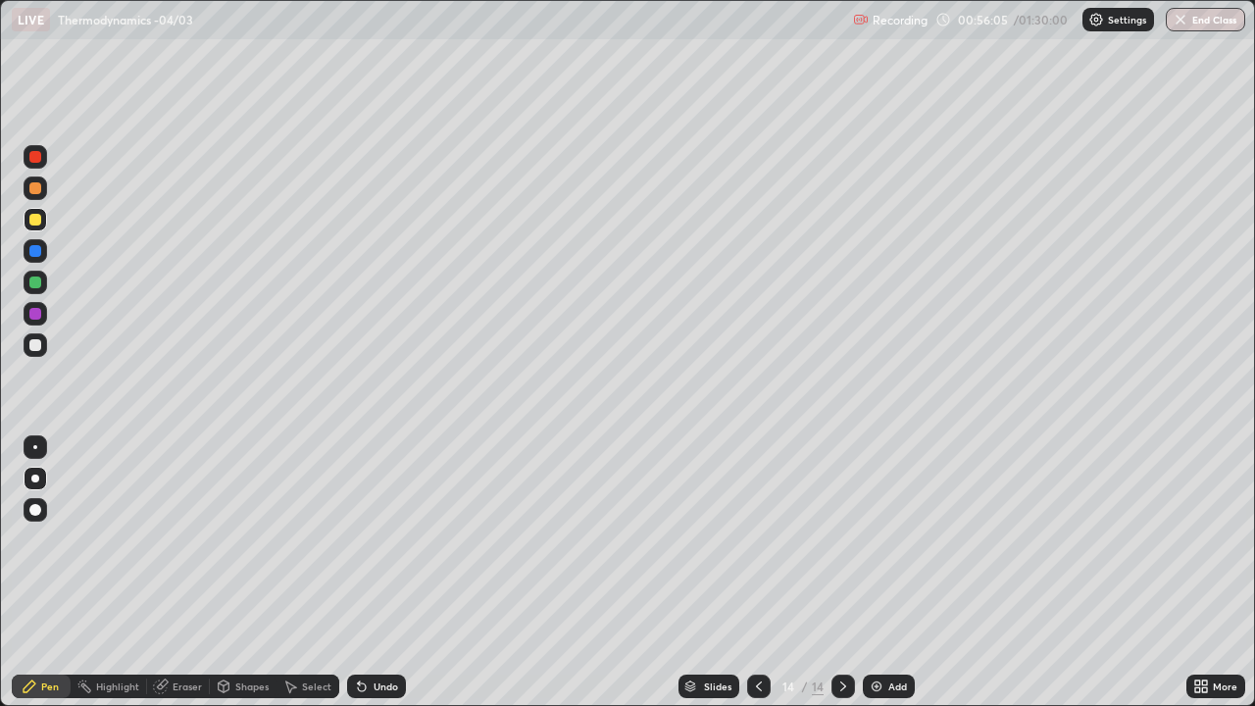
click at [235, 573] on div "Shapes" at bounding box center [251, 686] width 33 height 10
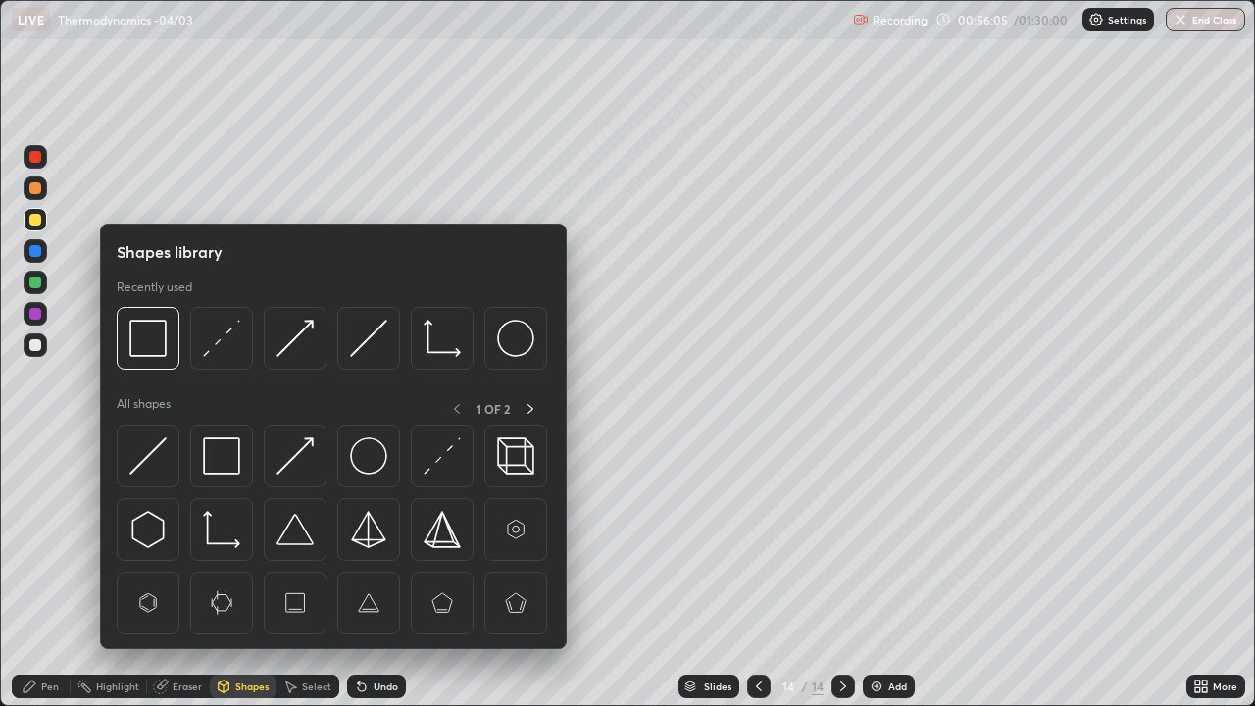
click at [206, 457] on img at bounding box center [221, 455] width 37 height 37
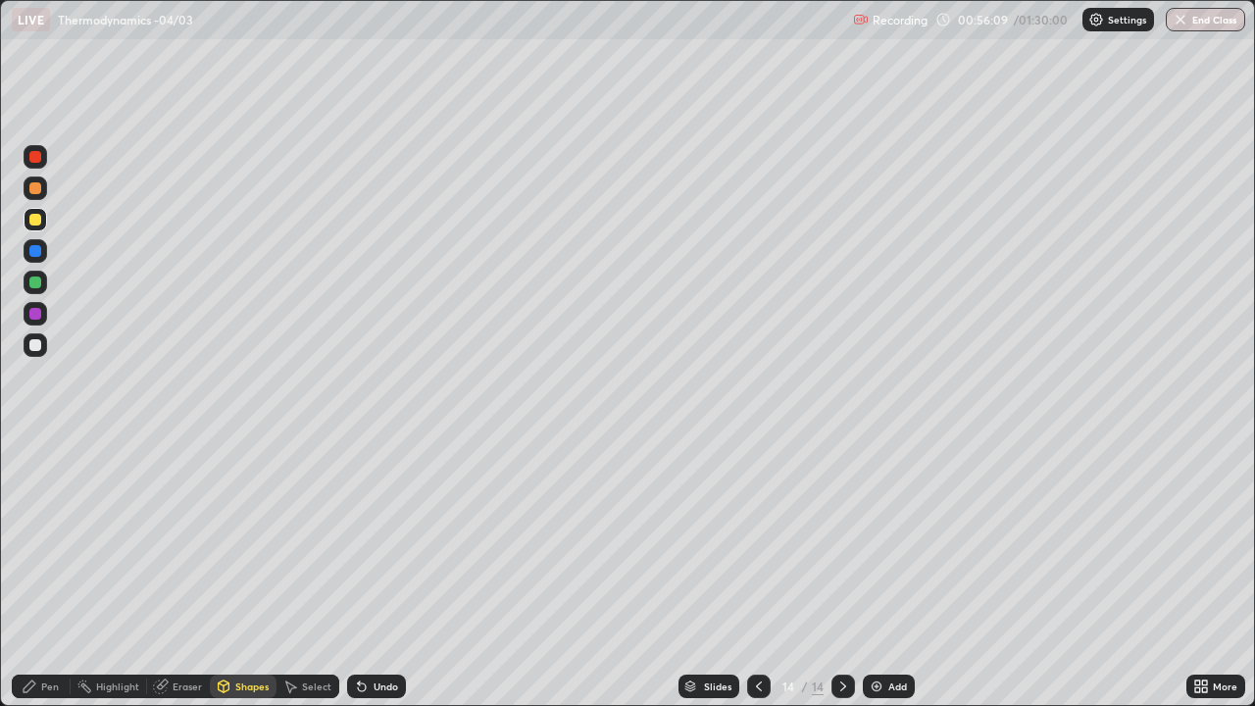
click at [42, 573] on div "Pen" at bounding box center [50, 686] width 18 height 10
click at [39, 346] on div at bounding box center [35, 345] width 12 height 12
click at [1206, 573] on icon at bounding box center [1204, 682] width 5 height 5
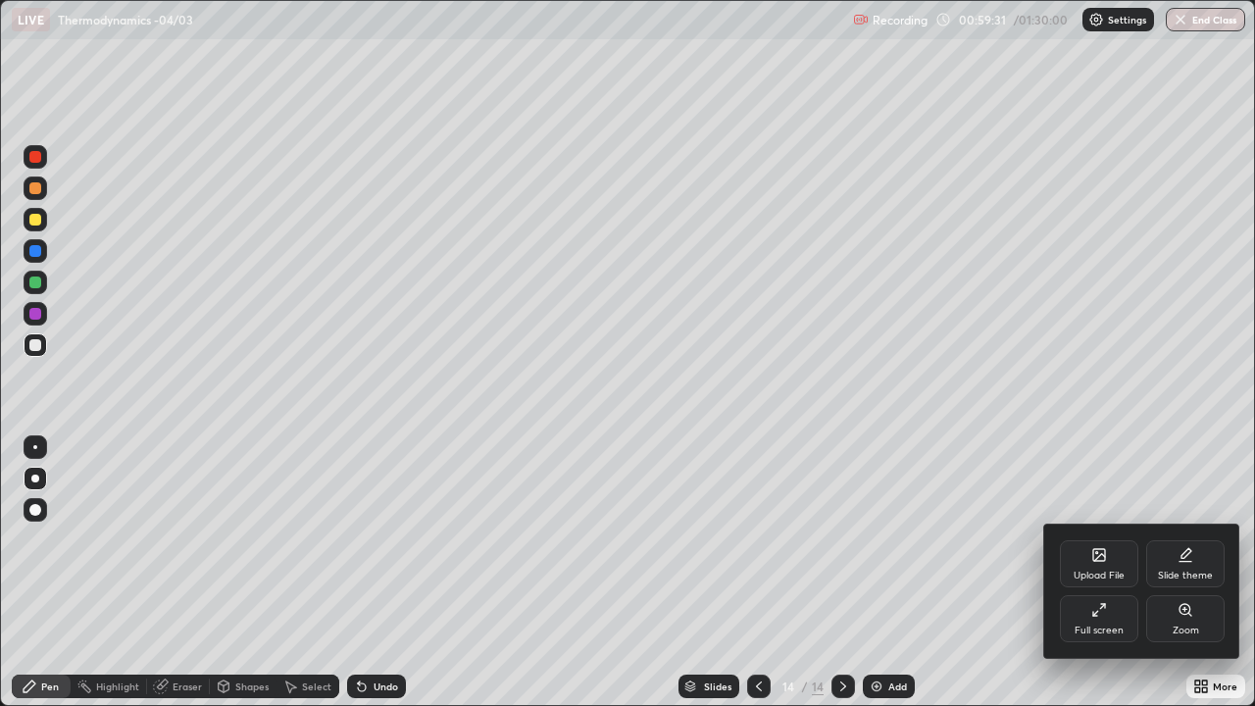
click at [1096, 573] on icon at bounding box center [1095, 614] width 4 height 4
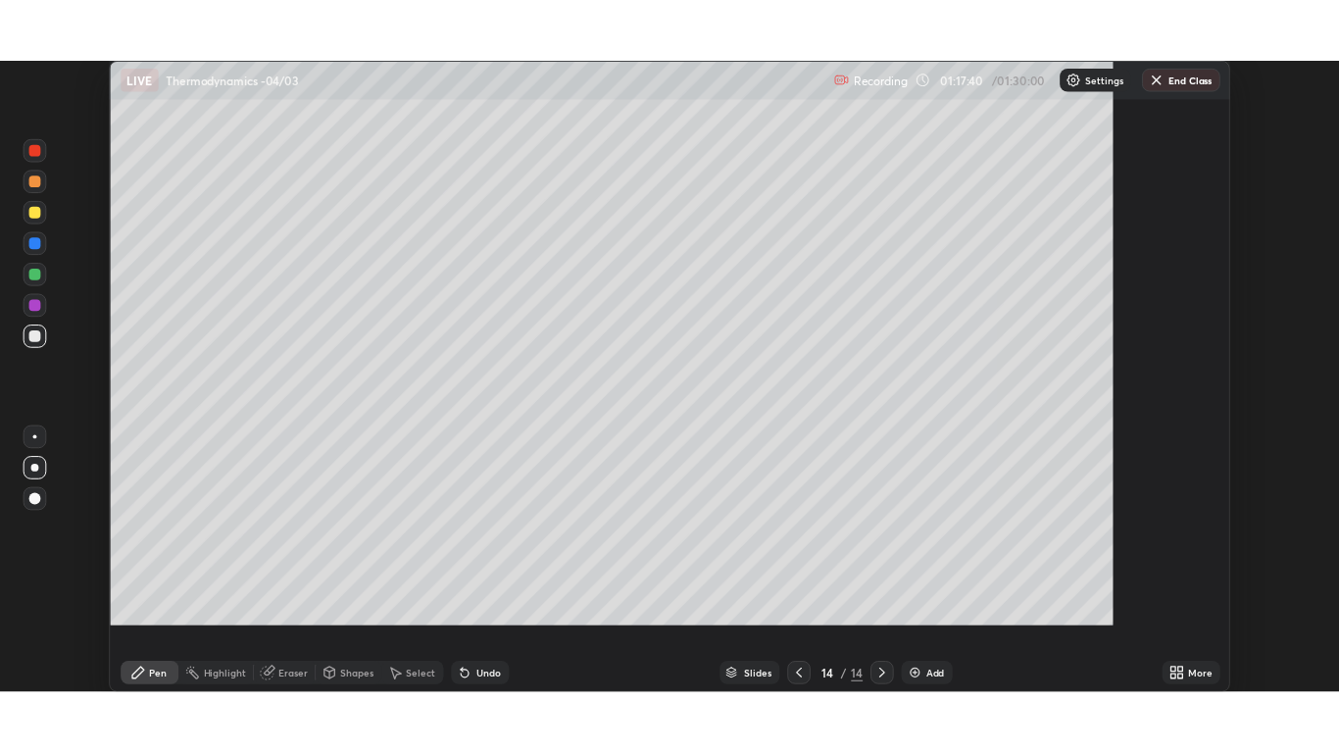
scroll to position [621, 1339]
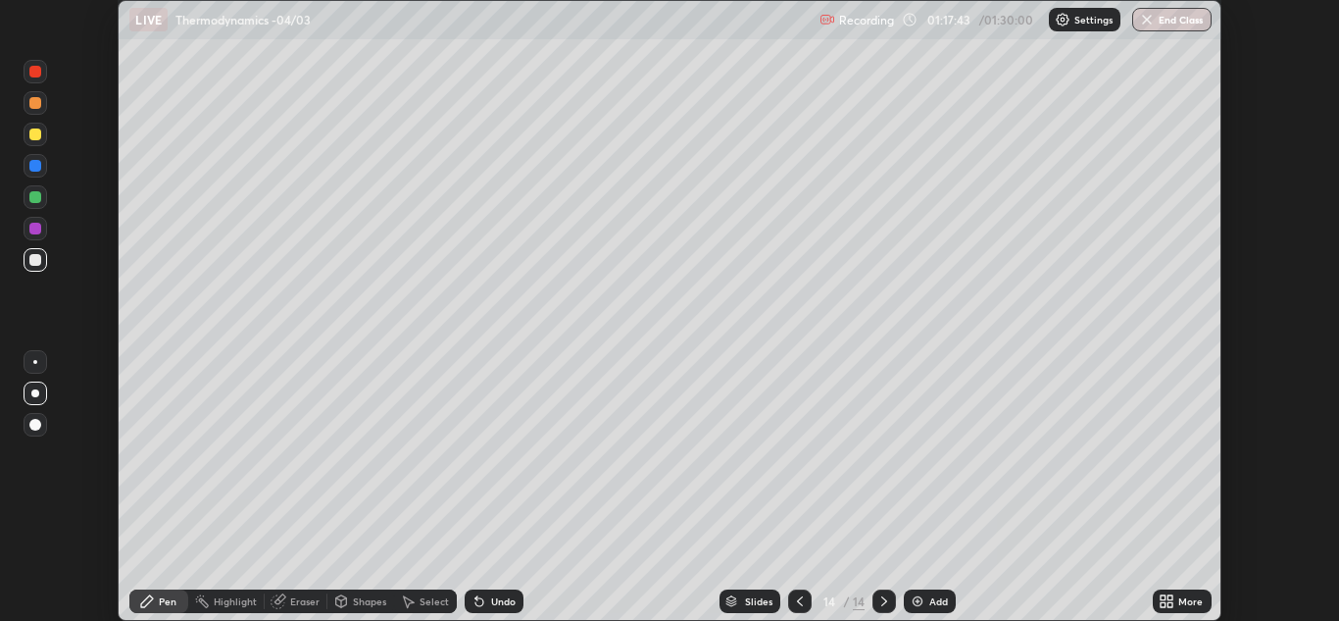
click at [1165, 573] on icon at bounding box center [1163, 597] width 5 height 5
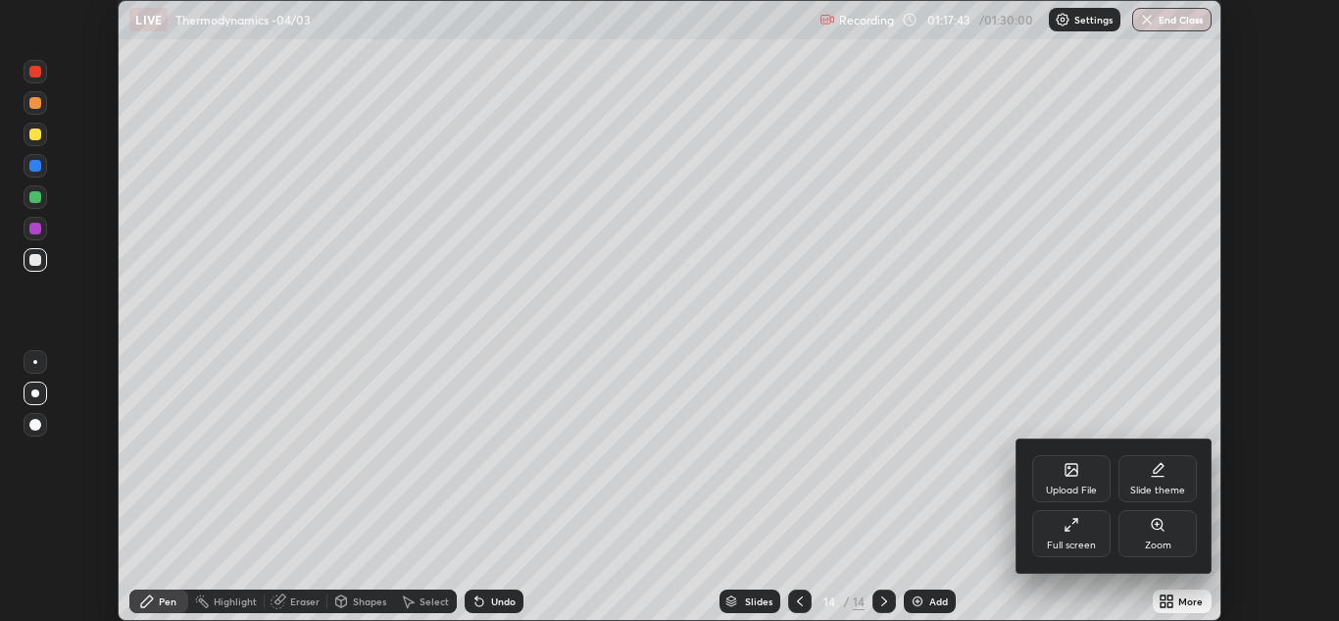
click at [1069, 541] on div "Full screen" at bounding box center [1071, 545] width 49 height 10
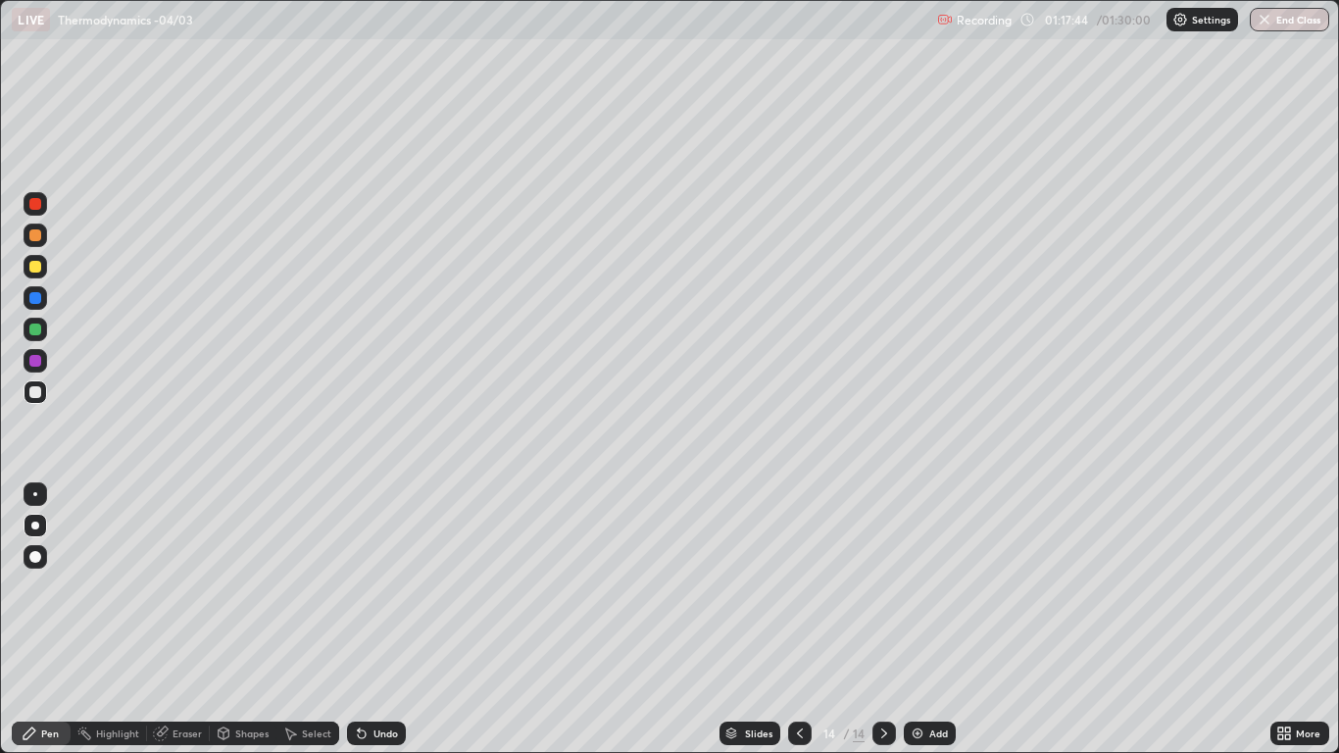
scroll to position [753, 1339]
click at [1254, 21] on img "button" at bounding box center [1265, 20] width 16 height 16
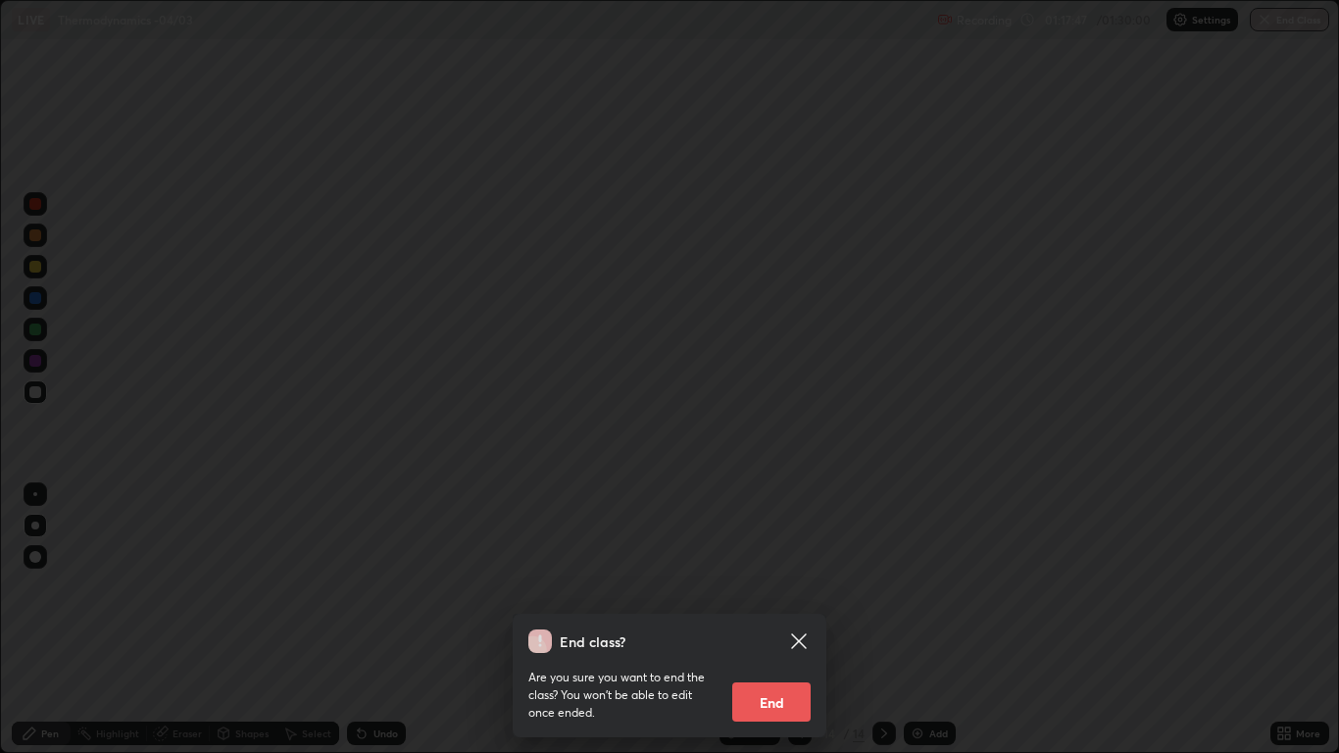
click at [778, 573] on button "End" at bounding box center [771, 701] width 78 height 39
